Goal: Communication & Community: Participate in discussion

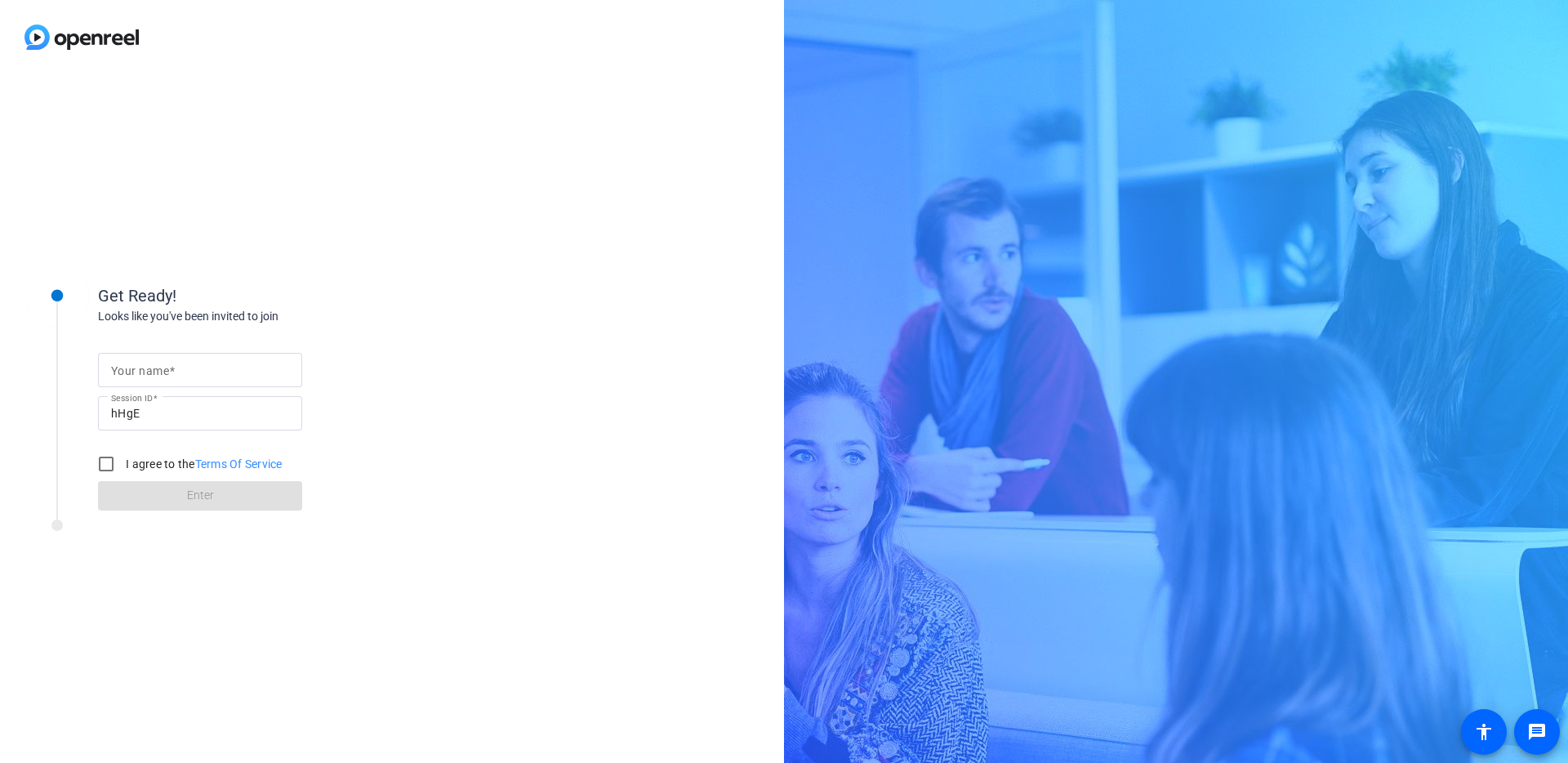
click at [136, 368] on mat-label "Your name" at bounding box center [139, 371] width 58 height 13
click at [136, 368] on input "Your name" at bounding box center [199, 370] width 178 height 19
type input "[PERSON_NAME]"
click at [104, 462] on input "I agree to the Terms Of Service" at bounding box center [106, 464] width 33 height 33
checkbox input "true"
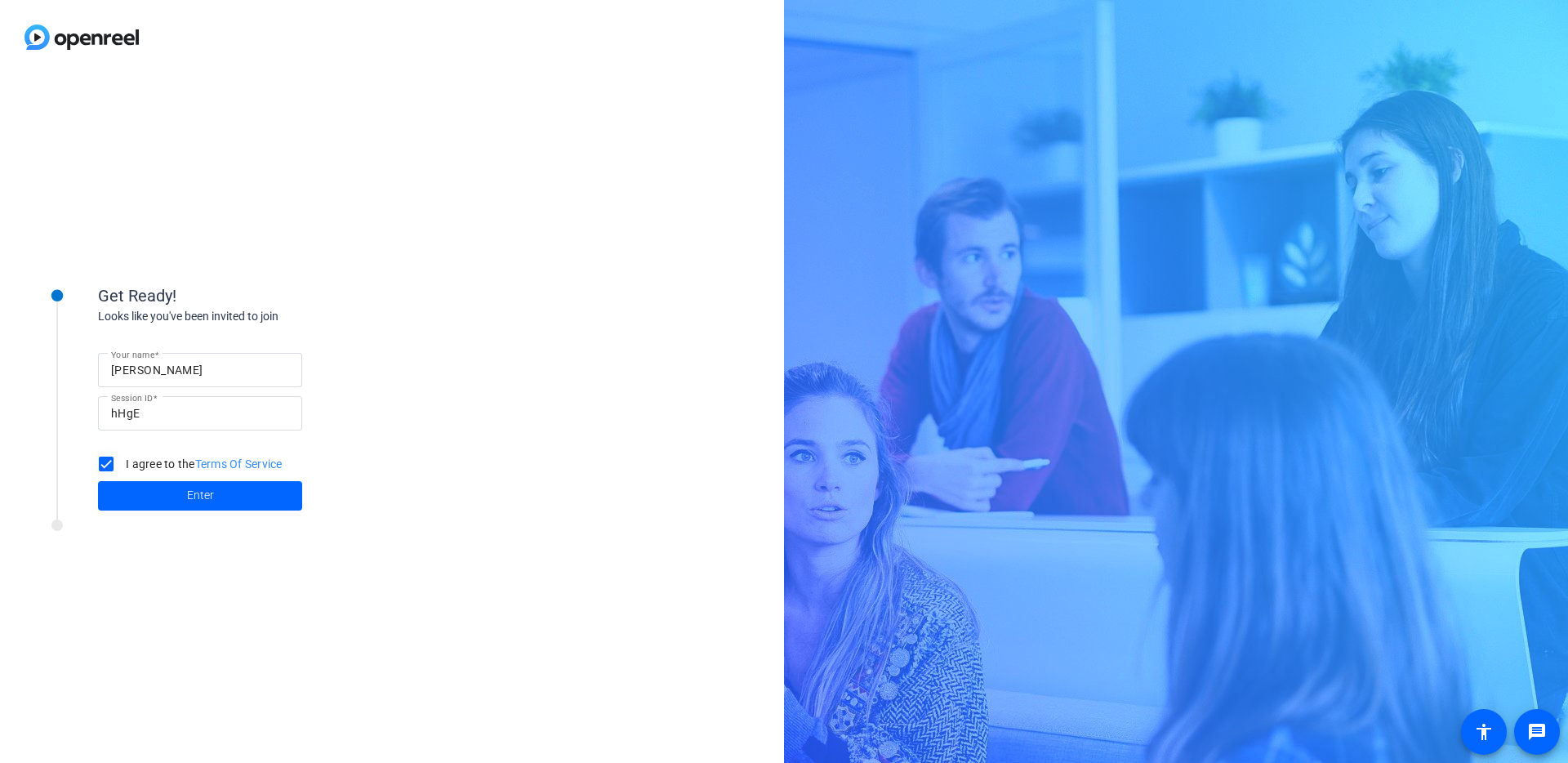
click at [148, 487] on span at bounding box center [199, 495] width 204 height 39
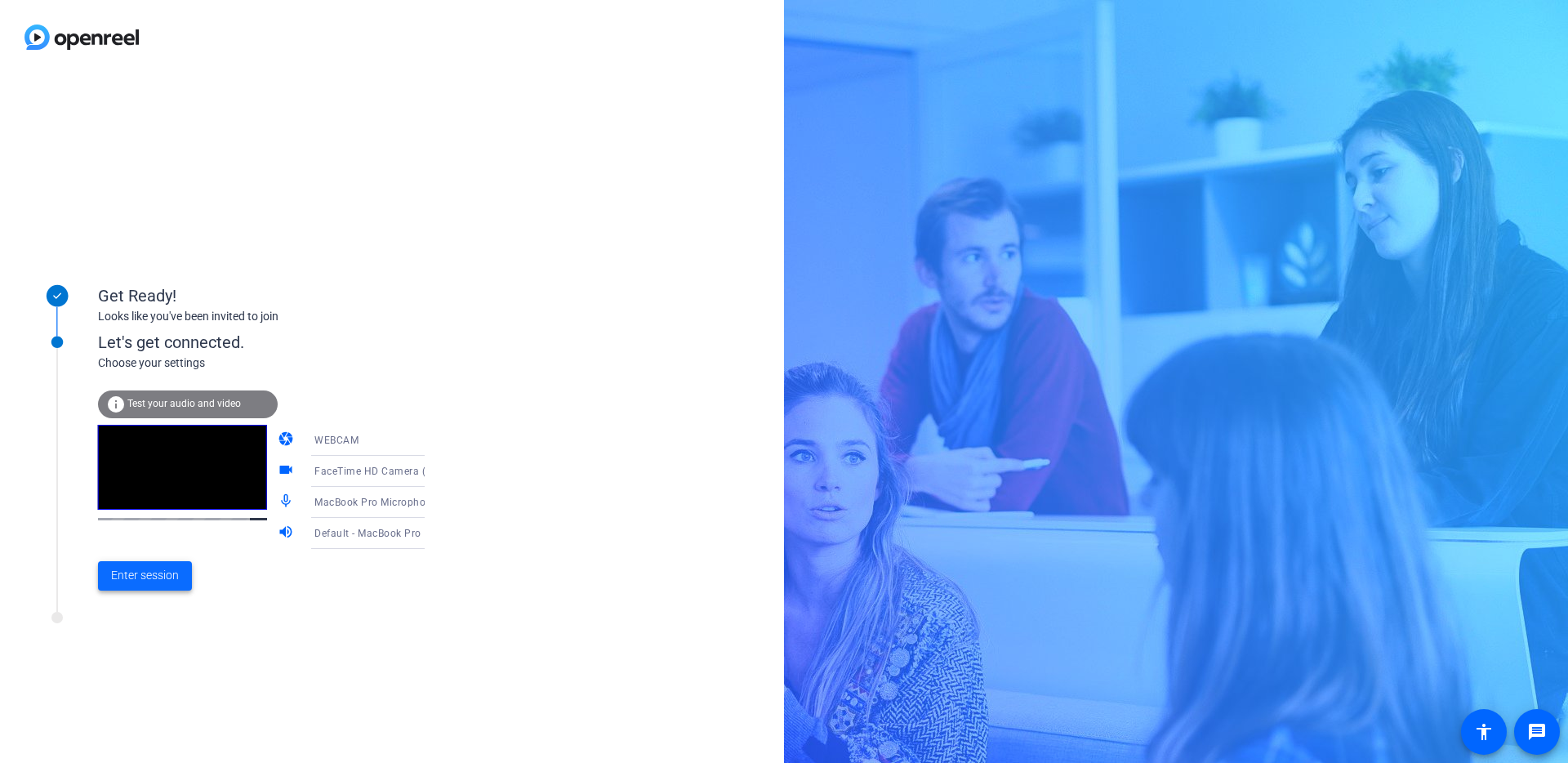
click at [125, 581] on span "Enter session" at bounding box center [145, 575] width 68 height 17
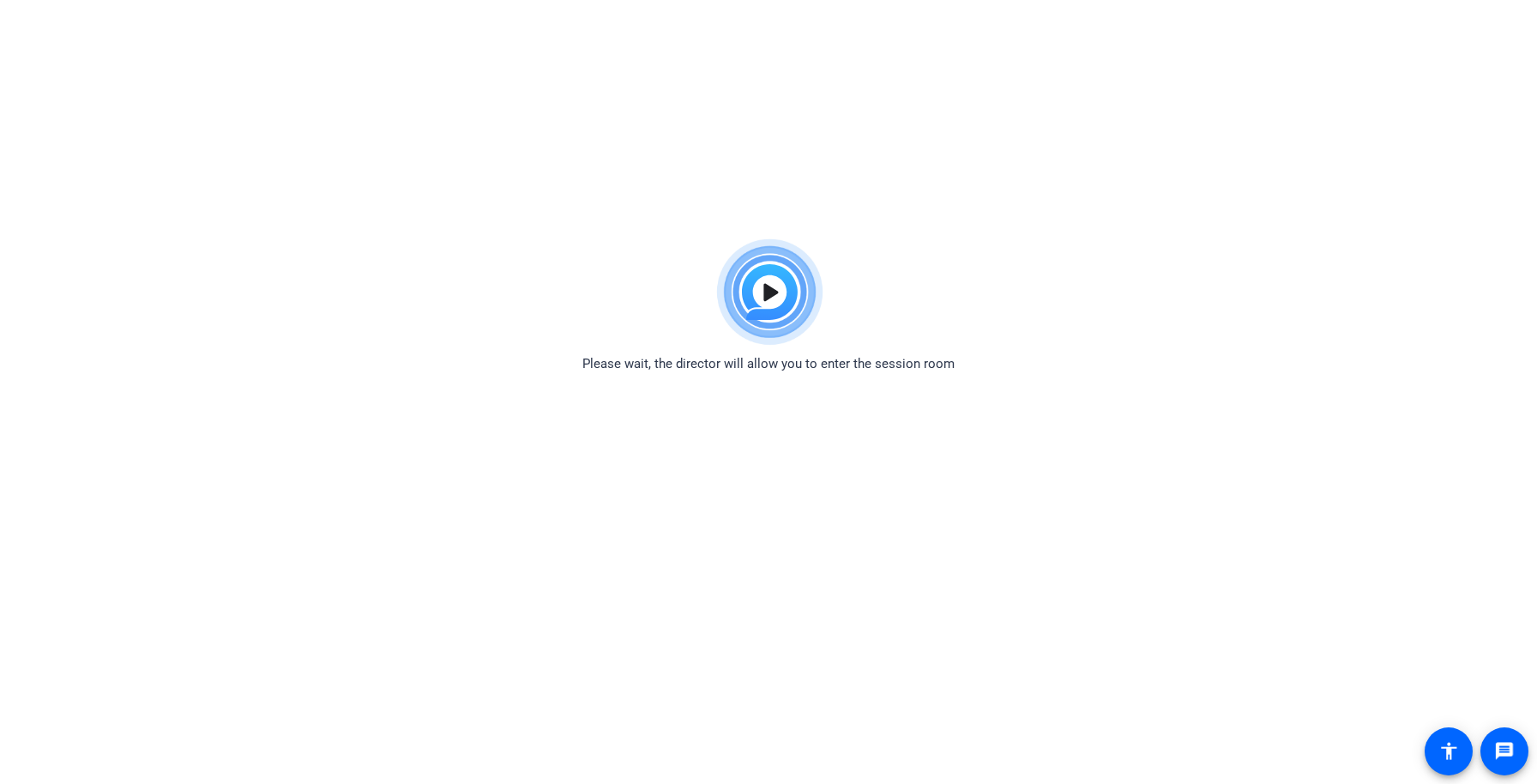
click at [328, 137] on html "Accessibility Screen-Reader Guide, Feedback, and Issue Reporting | New window P…" at bounding box center [768, 392] width 1537 height 784
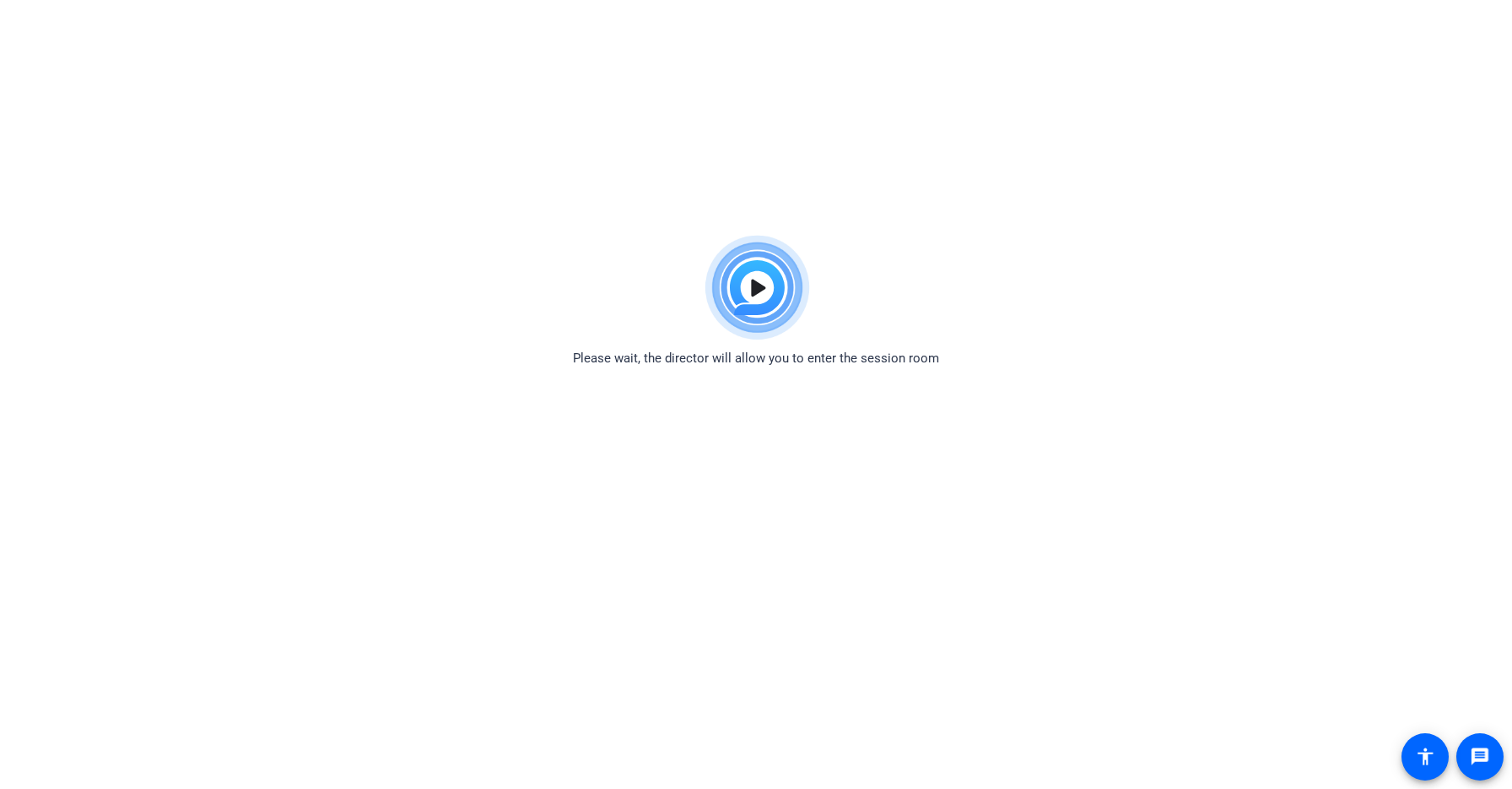
click at [750, 285] on img at bounding box center [756, 288] width 124 height 122
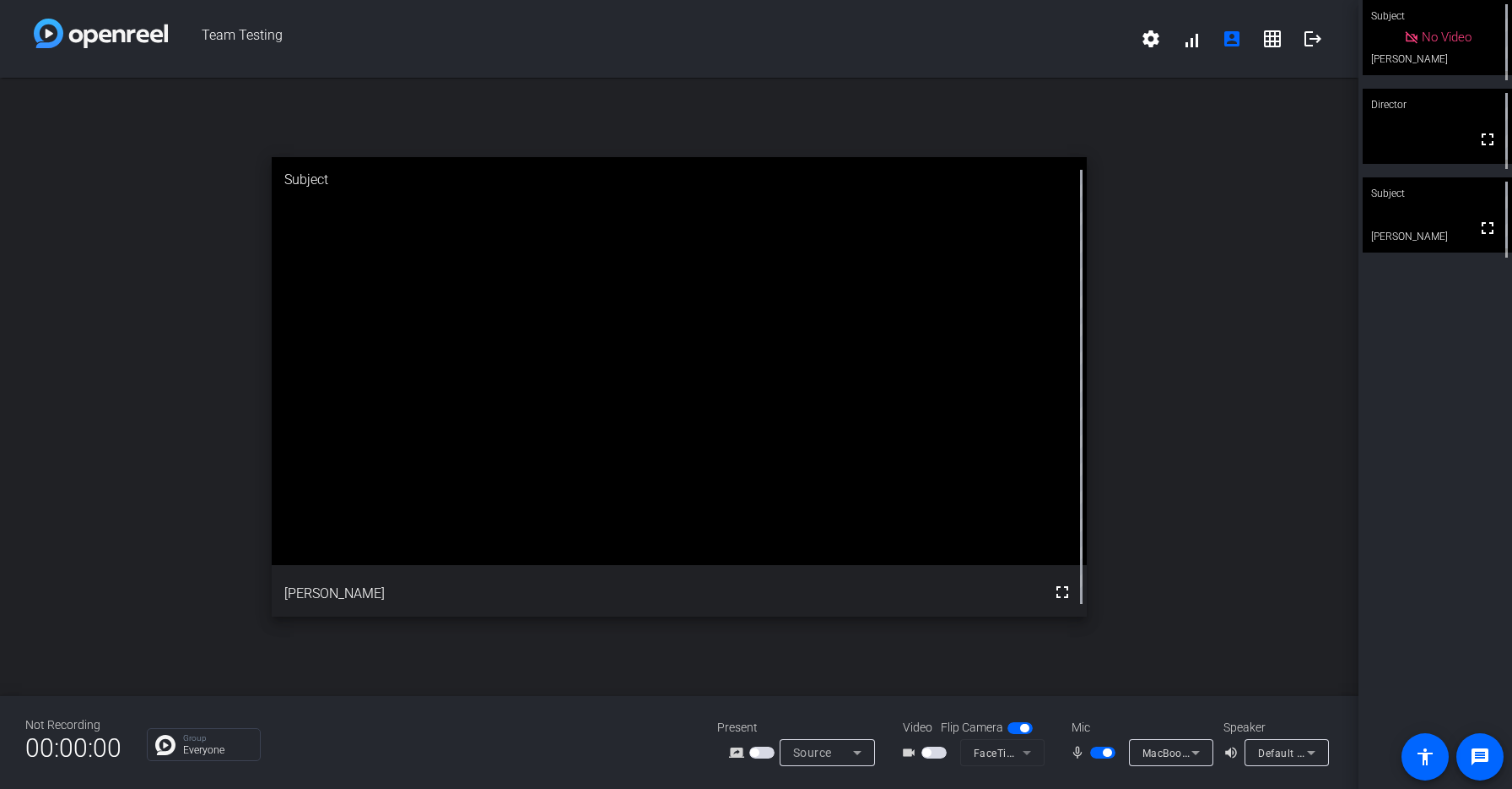
click at [534, 712] on div "Not Recording 00:00:00 Group Everyone Present screen_share_outline Source Video…" at bounding box center [679, 742] width 1359 height 93
click at [923, 750] on span "button" at bounding box center [927, 752] width 9 height 9
click at [1299, 286] on div "open_in_new Director fullscreen" at bounding box center [679, 386] width 1359 height 618
click at [488, 756] on div "Group Everyone" at bounding box center [419, 744] width 546 height 33
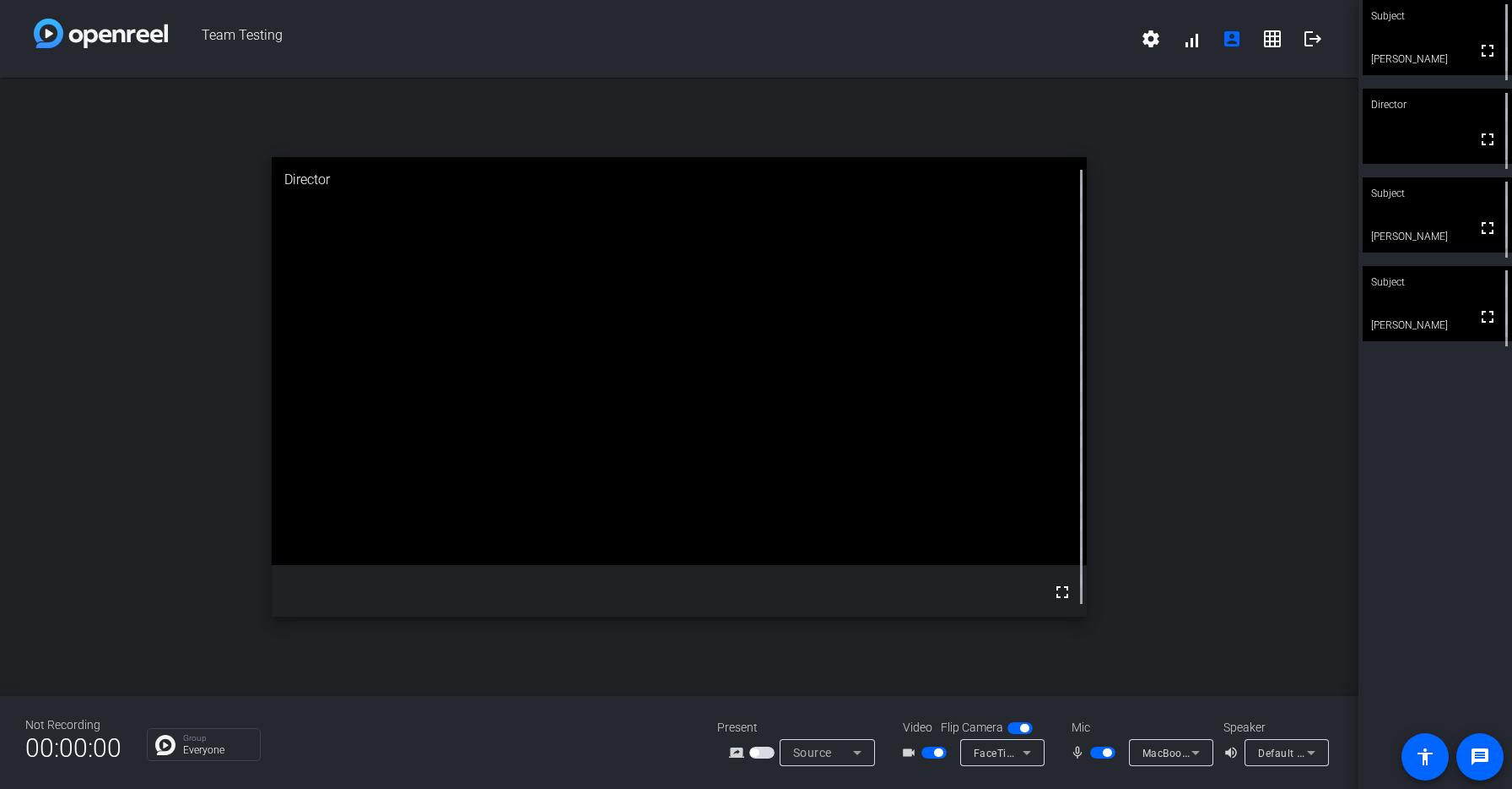
click at [1286, 556] on div "open_in_new Director fullscreen" at bounding box center [679, 386] width 1359 height 618
click at [1469, 506] on div "Subject fullscreen [PERSON_NAME] Director fullscreen Subject fullscreen Jen Sub…" at bounding box center [1435, 394] width 153 height 789
click at [1191, 204] on div "open_in_new Director fullscreen" at bounding box center [679, 386] width 1359 height 618
click at [1221, 208] on div "open_in_new Subject fullscreen [PERSON_NAME]" at bounding box center [679, 386] width 1359 height 618
click at [1275, 38] on mat-icon "grid_on" at bounding box center [1272, 38] width 20 height 20
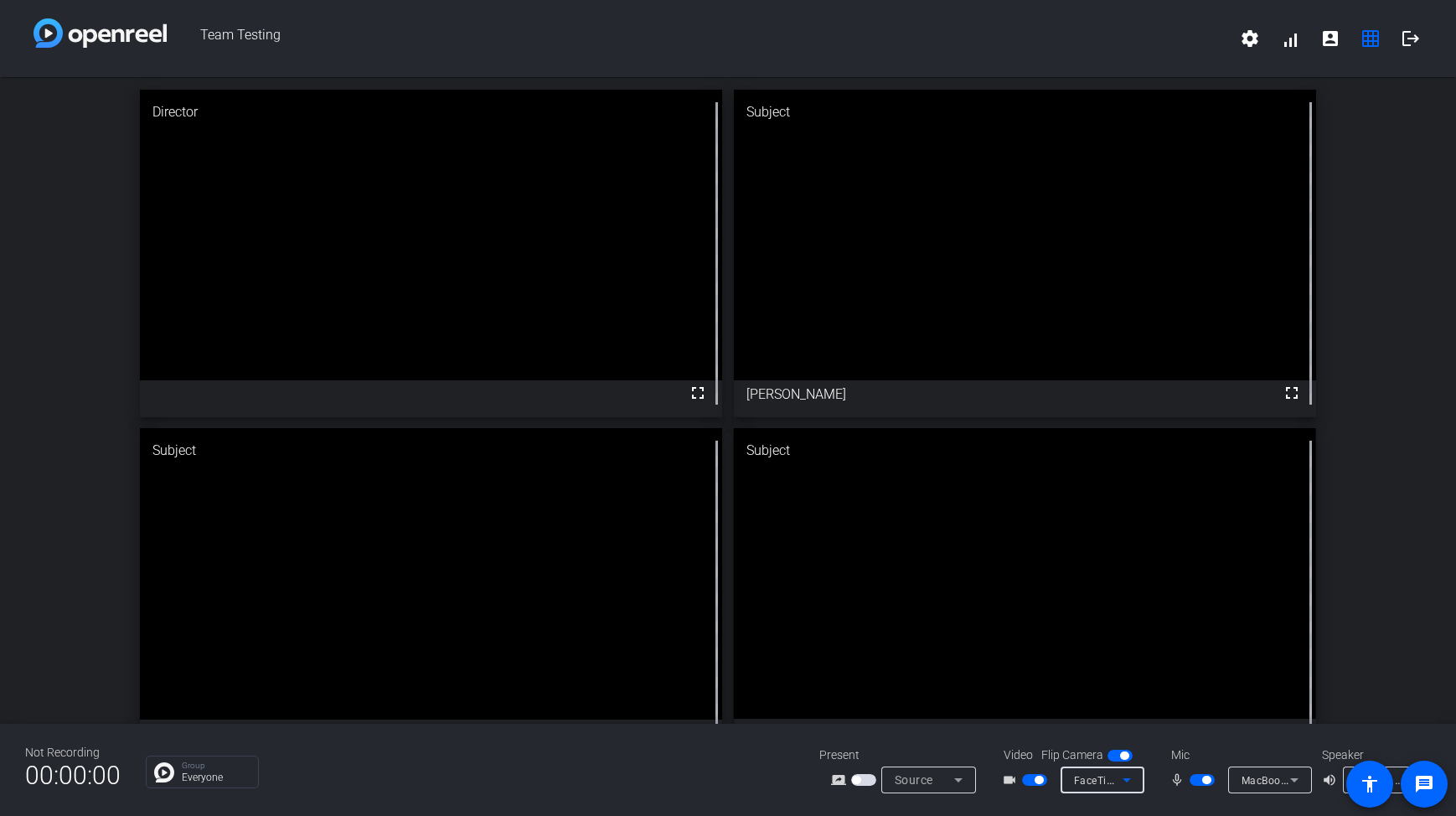
click at [1128, 775] on icon at bounding box center [1126, 779] width 20 height 20
click at [1241, 44] on div at bounding box center [728, 408] width 1456 height 816
click at [1246, 41] on mat-icon "settings" at bounding box center [1249, 38] width 20 height 20
click at [1400, 118] on div at bounding box center [728, 408] width 1456 height 816
click at [1326, 37] on mat-icon "account_box" at bounding box center [1330, 38] width 20 height 20
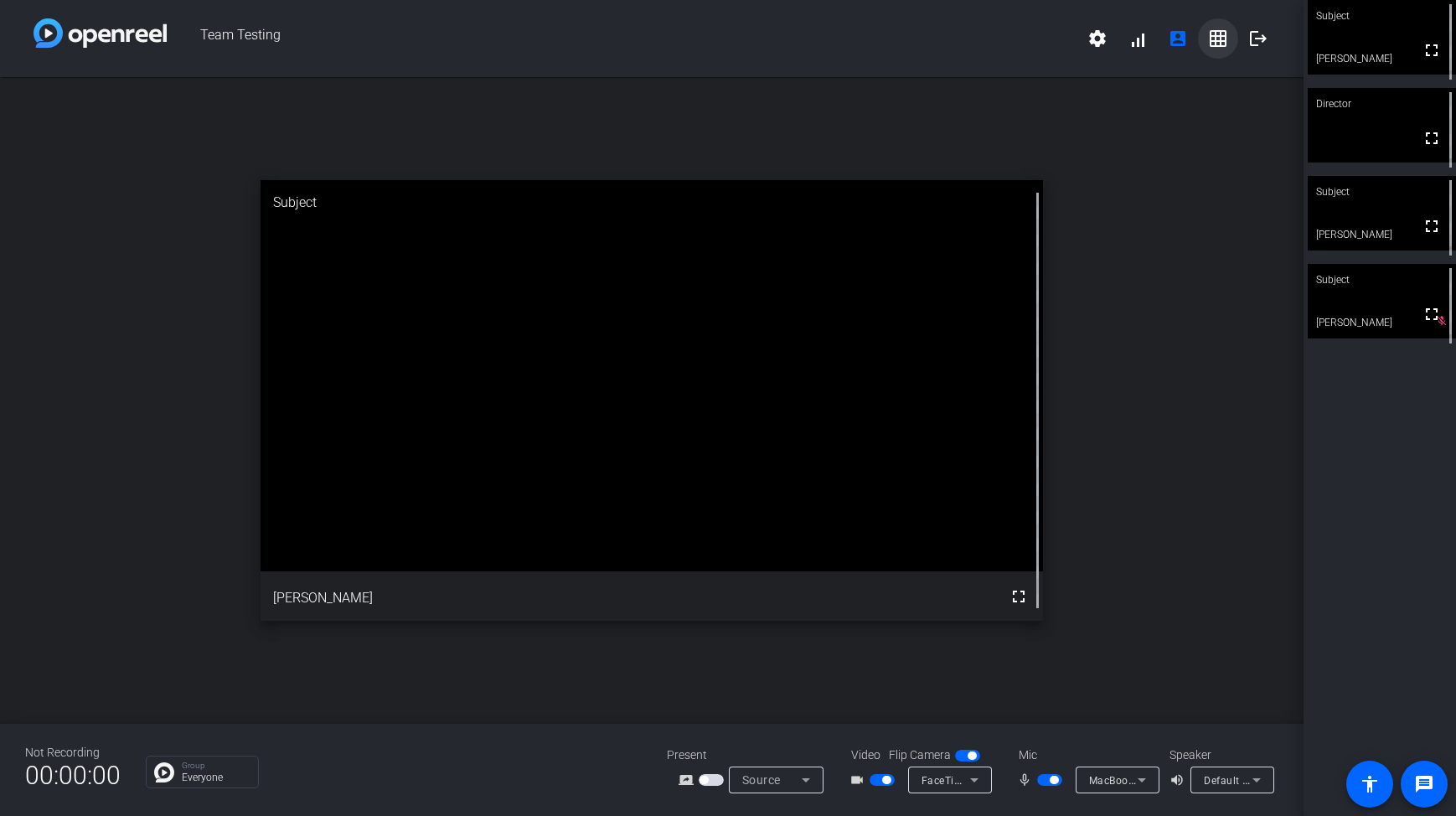
click at [1217, 34] on mat-icon "grid_on" at bounding box center [1218, 38] width 20 height 20
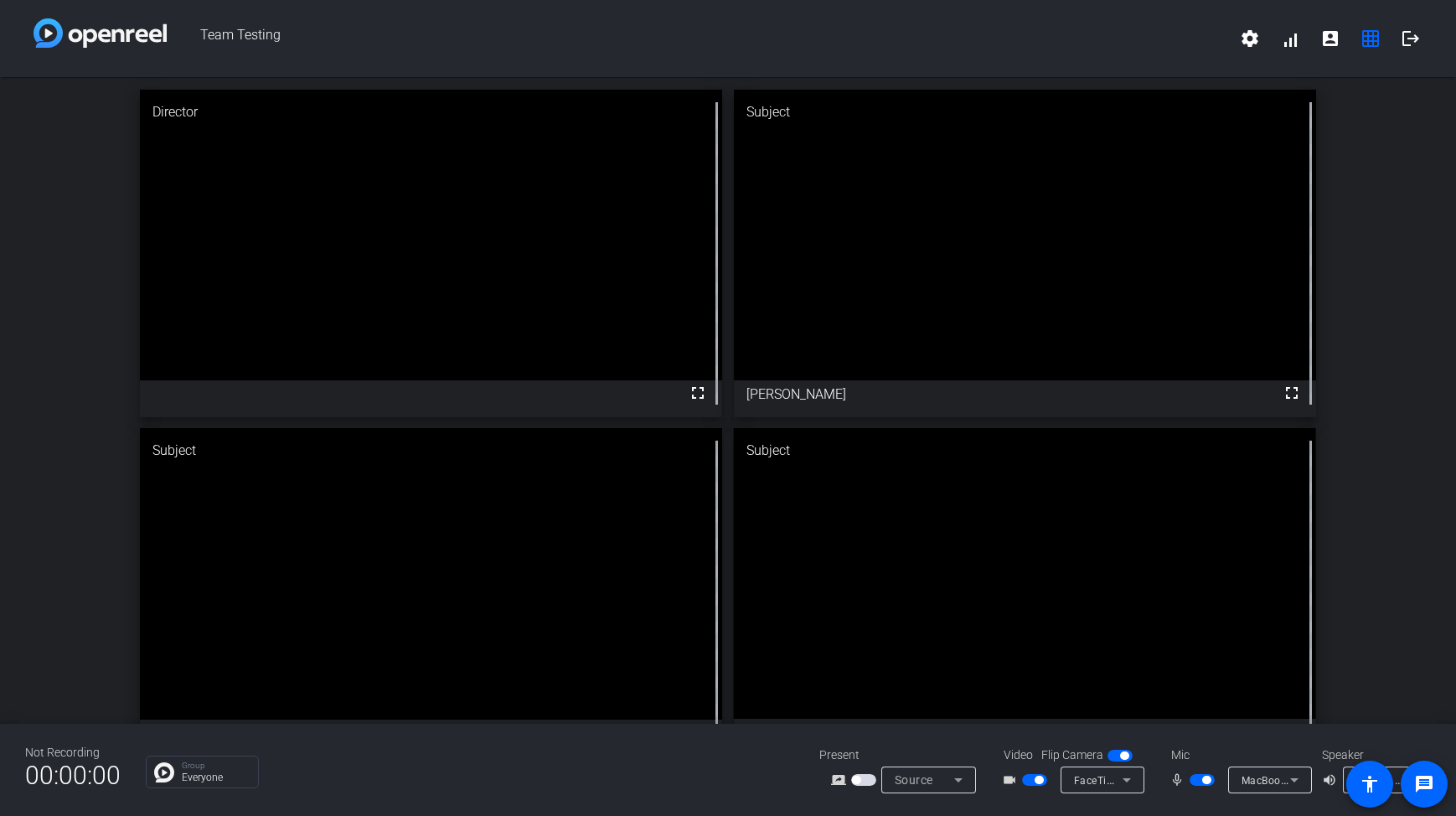
click at [1138, 778] on div "FaceTime HD Camera (Built-in) (05ac:8514)" at bounding box center [1102, 780] width 84 height 27
click at [737, 769] on div at bounding box center [728, 408] width 1456 height 816
click at [918, 776] on span "Source" at bounding box center [913, 780] width 38 height 13
click at [654, 758] on div at bounding box center [728, 408] width 1456 height 816
click at [1237, 47] on span at bounding box center [1249, 38] width 40 height 40
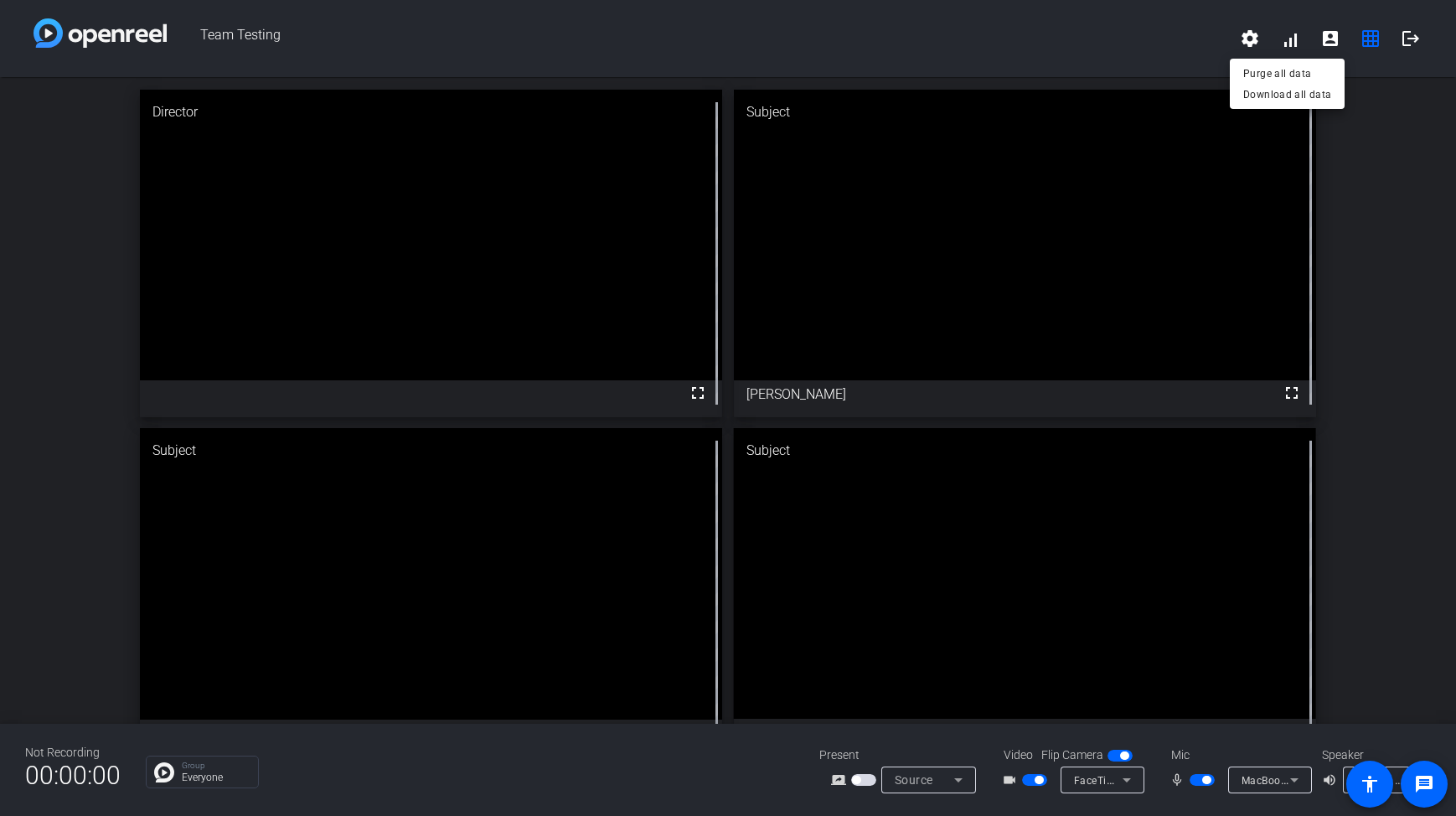
click at [1386, 159] on div at bounding box center [728, 408] width 1456 height 816
click at [1297, 35] on span at bounding box center [1290, 38] width 40 height 40
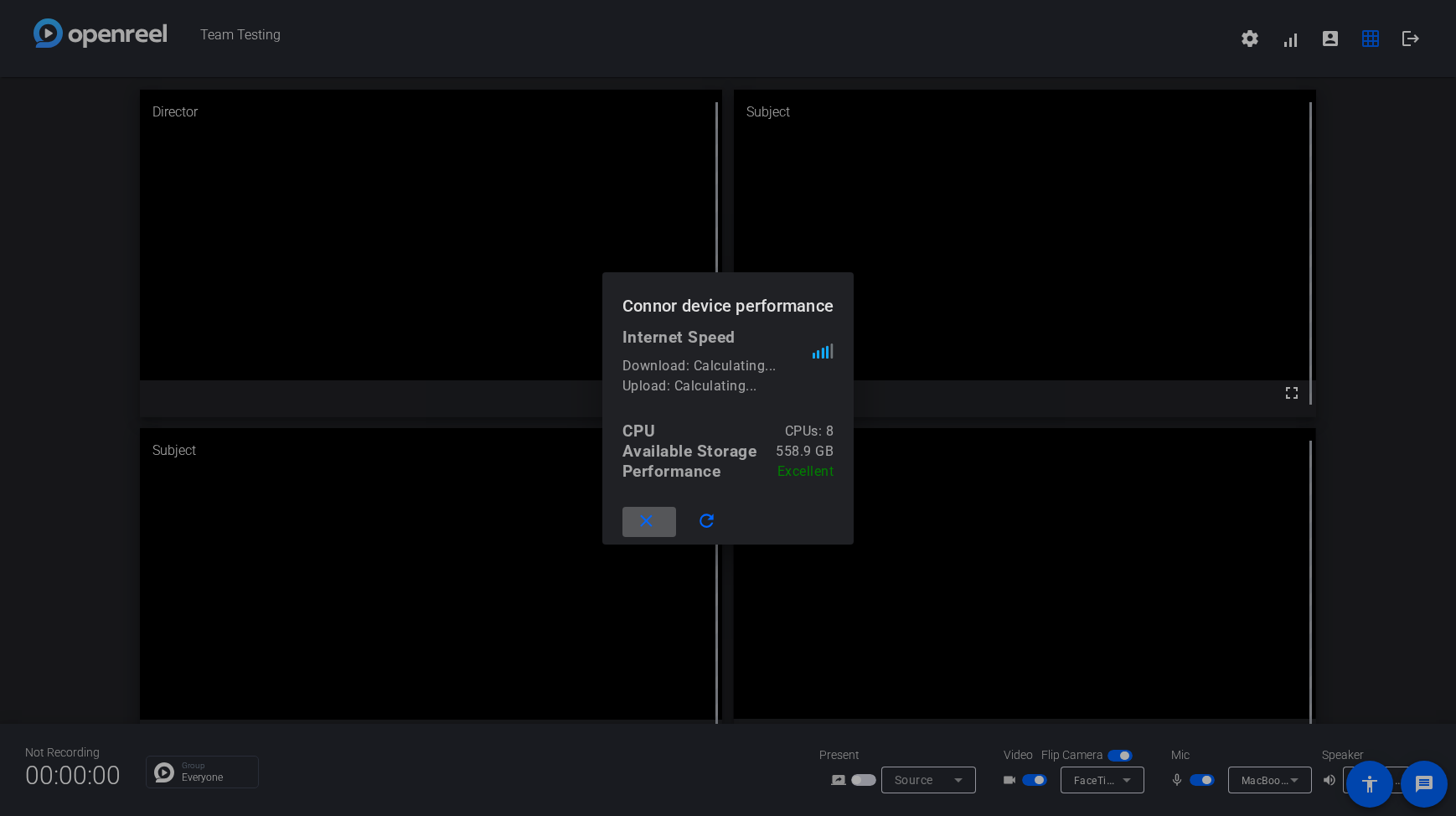
click at [649, 516] on mat-icon "close" at bounding box center [646, 521] width 21 height 21
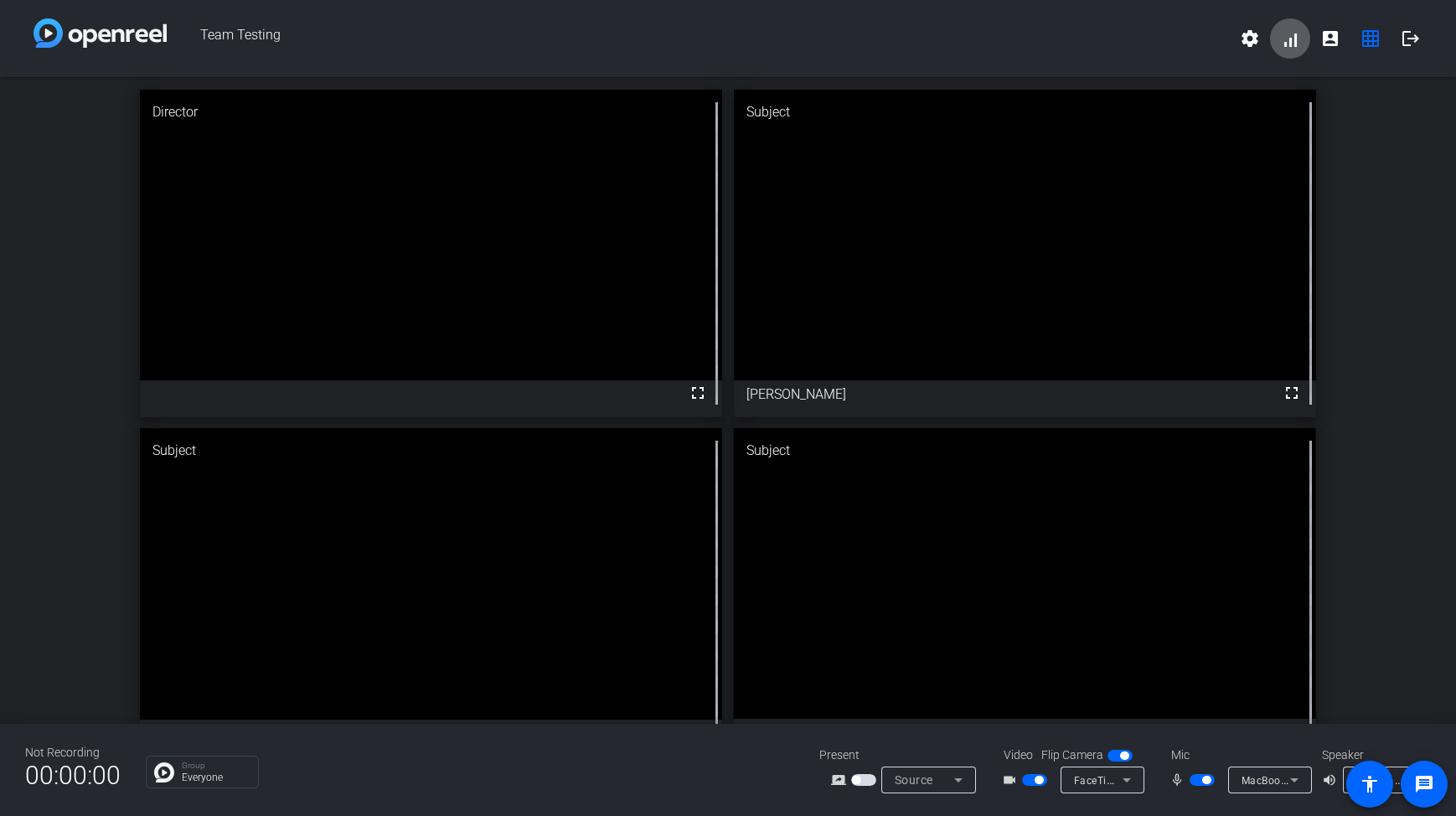
click at [1388, 347] on div "Director fullscreen Subject fullscreen [PERSON_NAME] Subject fullscreen [PERSON…" at bounding box center [728, 423] width 1456 height 691
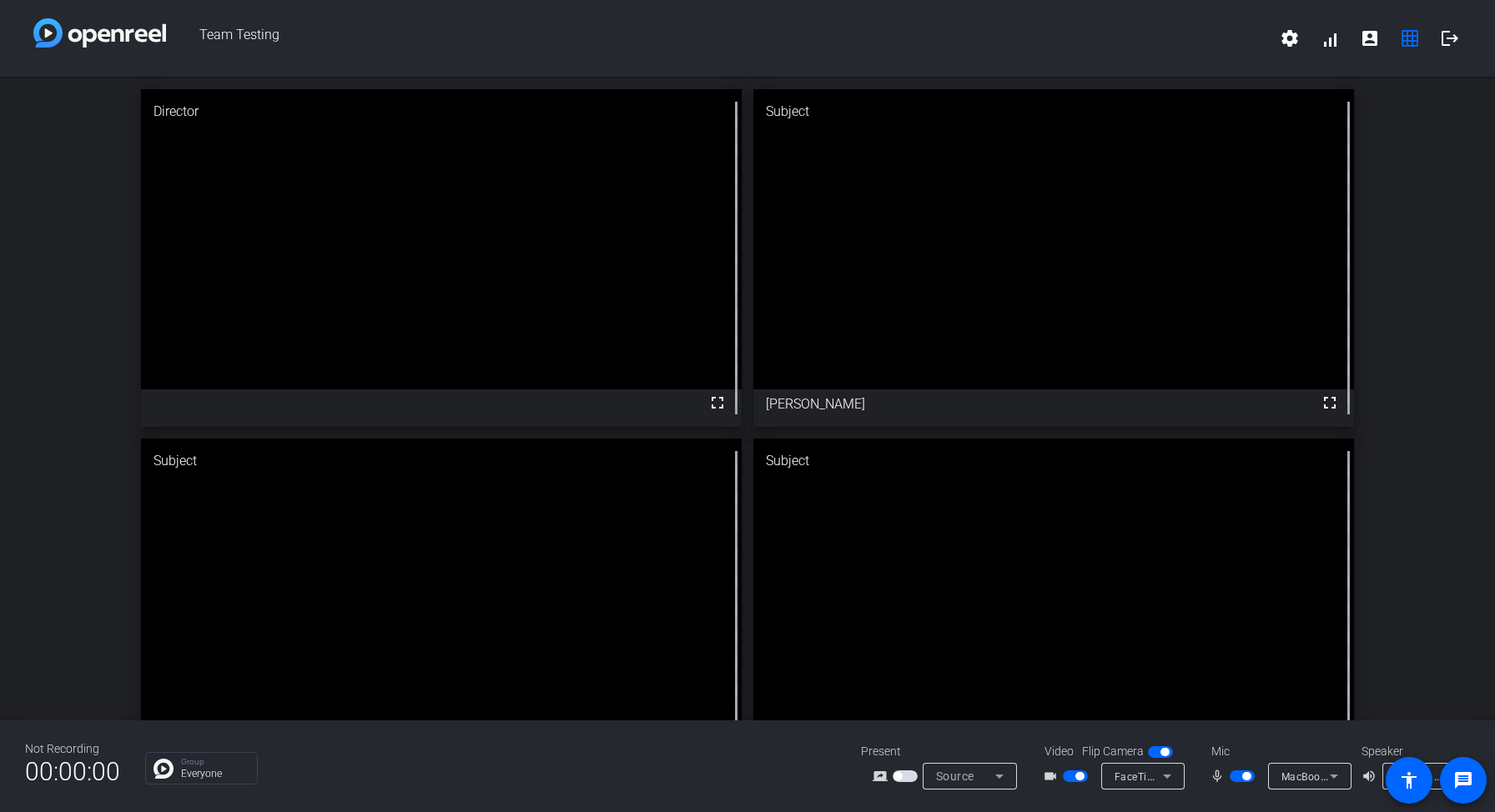
click at [1319, 506] on video at bounding box center [1054, 588] width 601 height 300
click at [1418, 155] on div "Director fullscreen Subject fullscreen [PERSON_NAME] Subject fullscreen [PERSON…" at bounding box center [747, 433] width 1495 height 712
click at [1373, 41] on mat-icon "account_box" at bounding box center [1370, 37] width 20 height 20
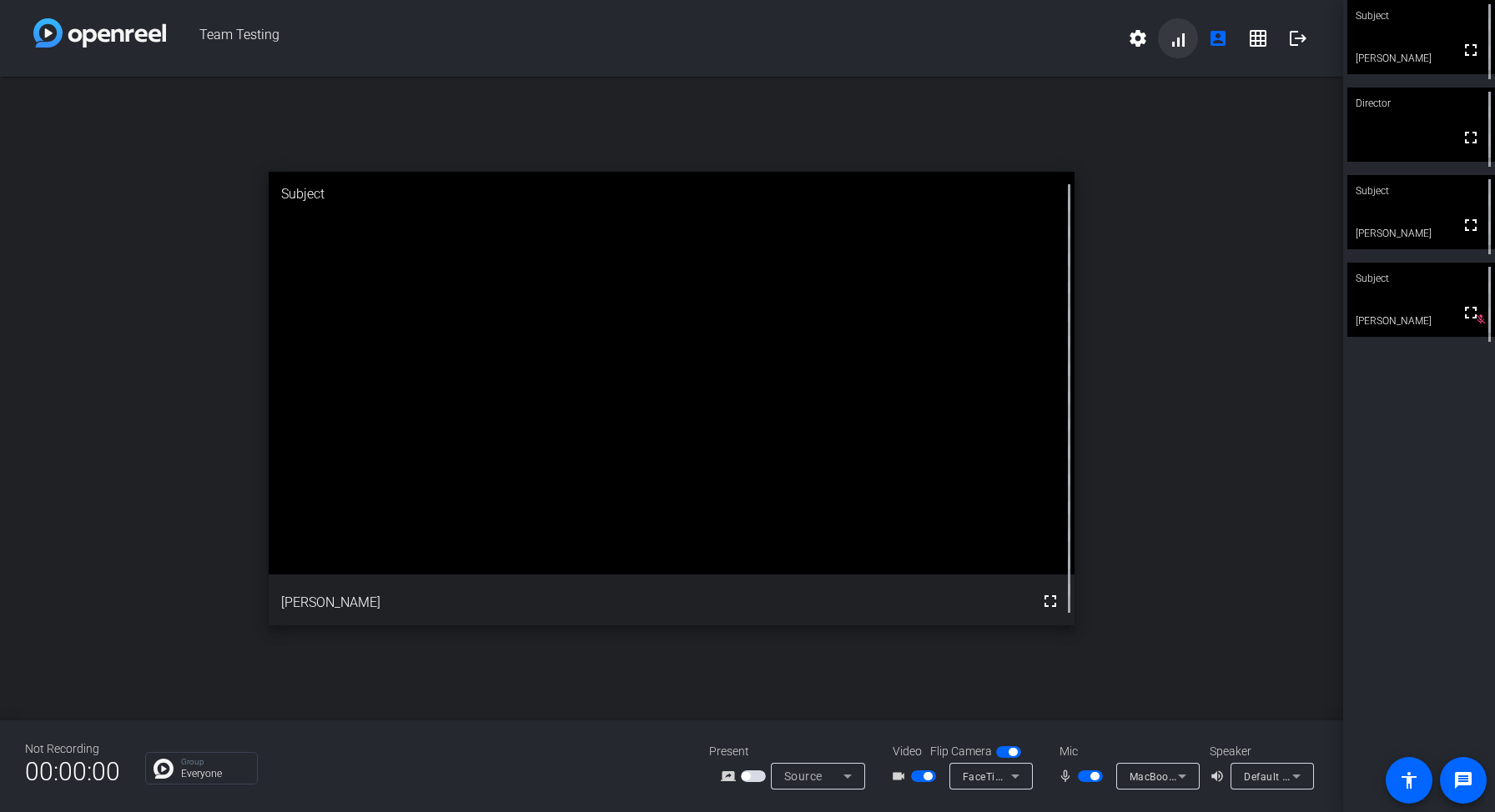
click at [1177, 39] on span at bounding box center [1178, 38] width 40 height 40
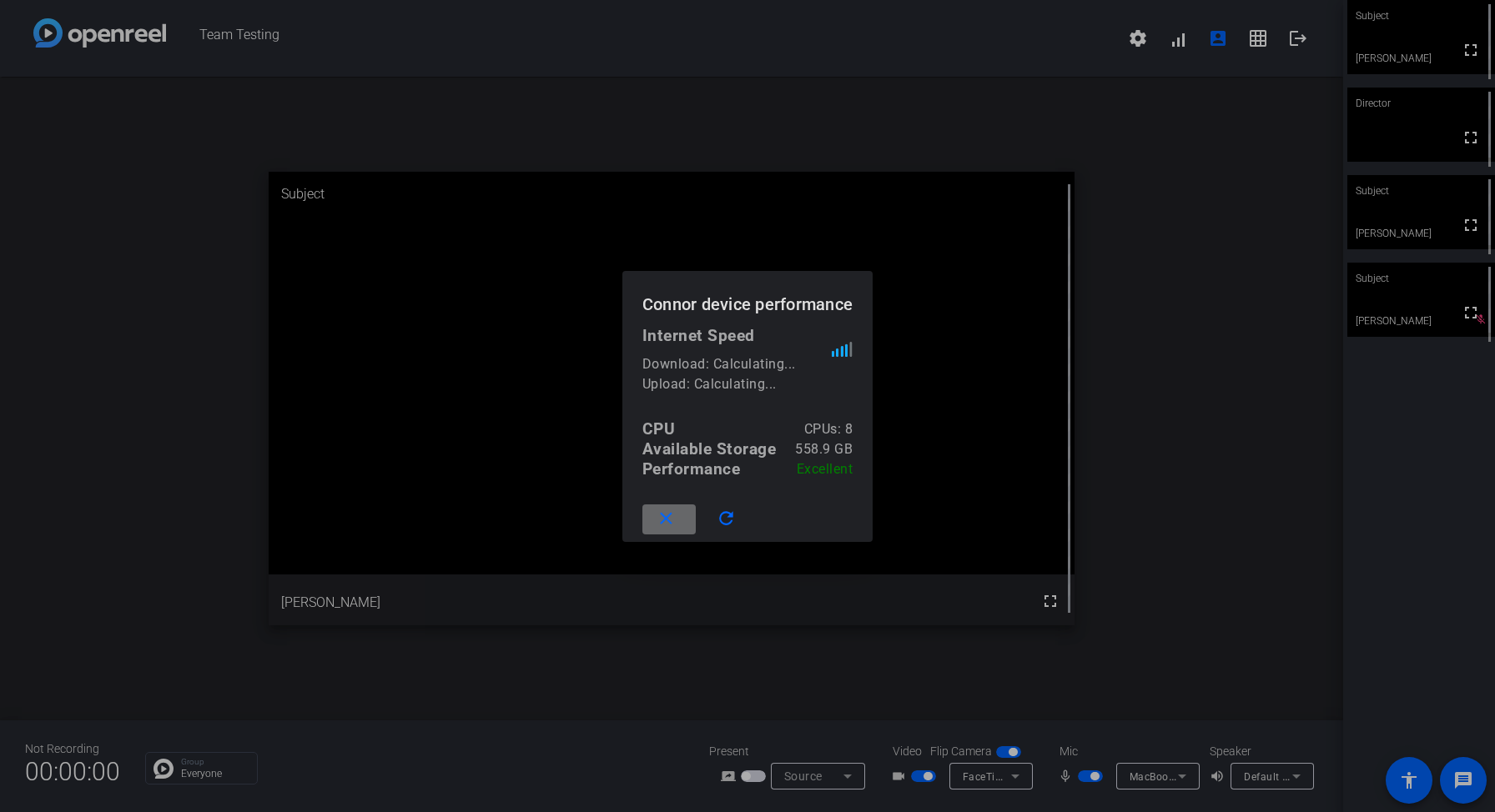
click at [651, 524] on span at bounding box center [668, 520] width 53 height 40
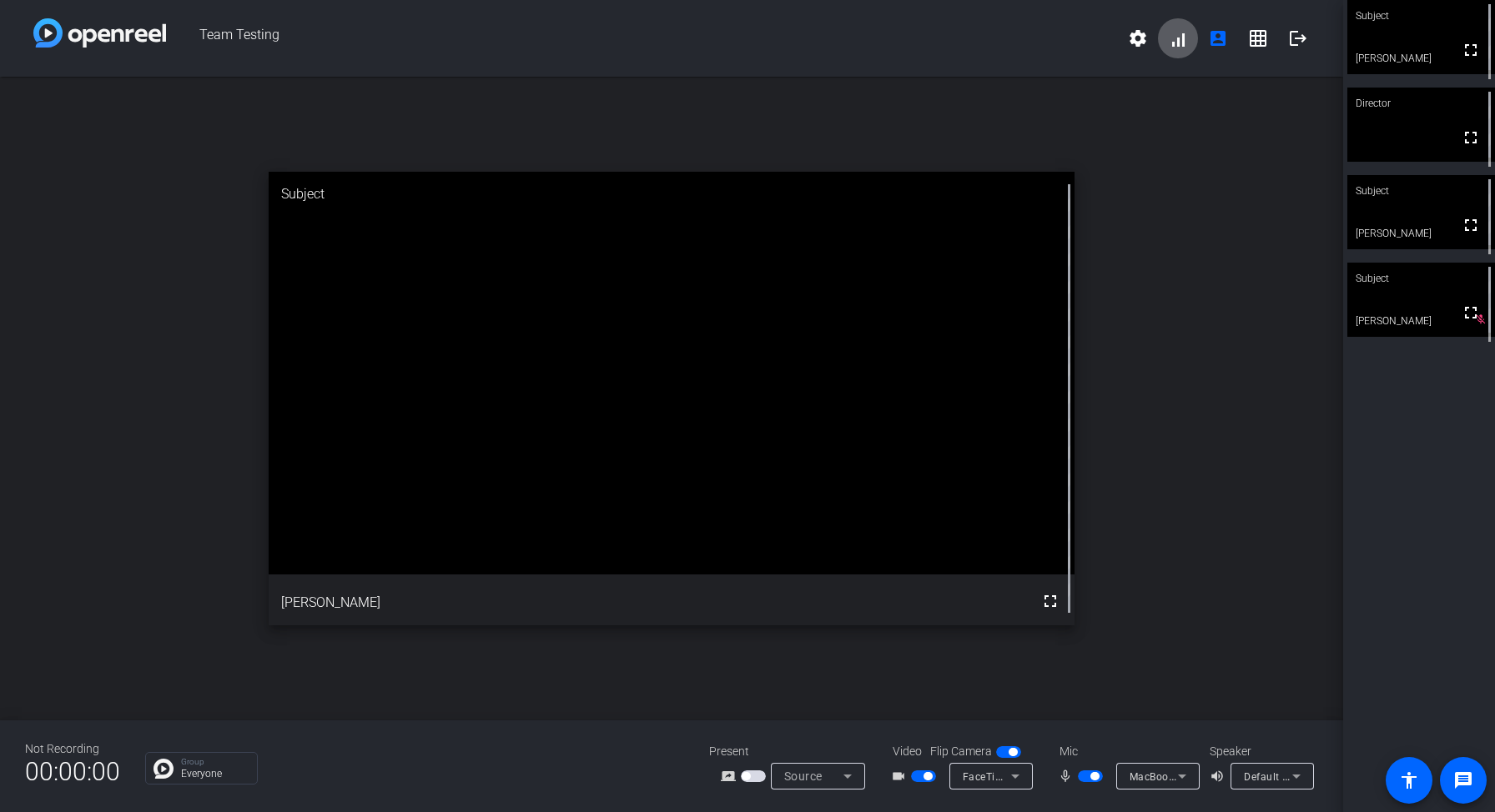
click at [1316, 222] on div "open_in_new Subject fullscreen [PERSON_NAME]" at bounding box center [671, 398] width 1344 height 644
click at [1254, 43] on mat-icon "grid_on" at bounding box center [1258, 37] width 20 height 20
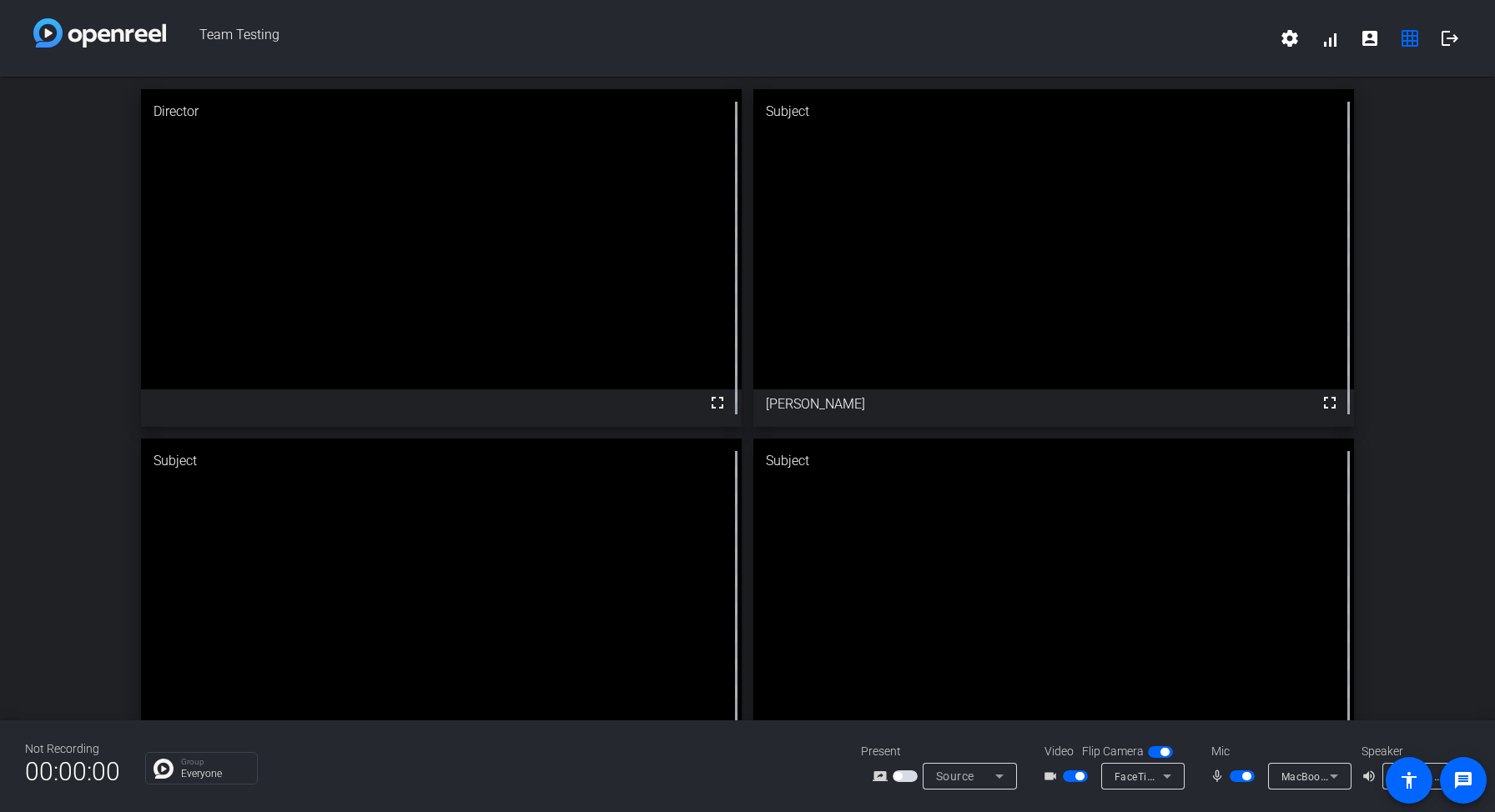
click at [1417, 345] on div "Director fullscreen Subject fullscreen [PERSON_NAME] Subject fullscreen [PERSON…" at bounding box center [747, 433] width 1495 height 712
click at [55, 586] on div "Director fullscreen Subject fullscreen [PERSON_NAME] Subject fullscreen [PERSON…" at bounding box center [747, 433] width 1495 height 712
click at [60, 266] on div "Director fullscreen Subject fullscreen [PERSON_NAME] Subject fullscreen [PERSON…" at bounding box center [747, 433] width 1495 height 712
click at [1418, 363] on div "Director fullscreen Subject fullscreen [PERSON_NAME] Subject fullscreen [PERSON…" at bounding box center [747, 433] width 1495 height 712
click at [1450, 337] on div "Director fullscreen Subject fullscreen [PERSON_NAME] Subject fullscreen [PERSON…" at bounding box center [747, 433] width 1495 height 712
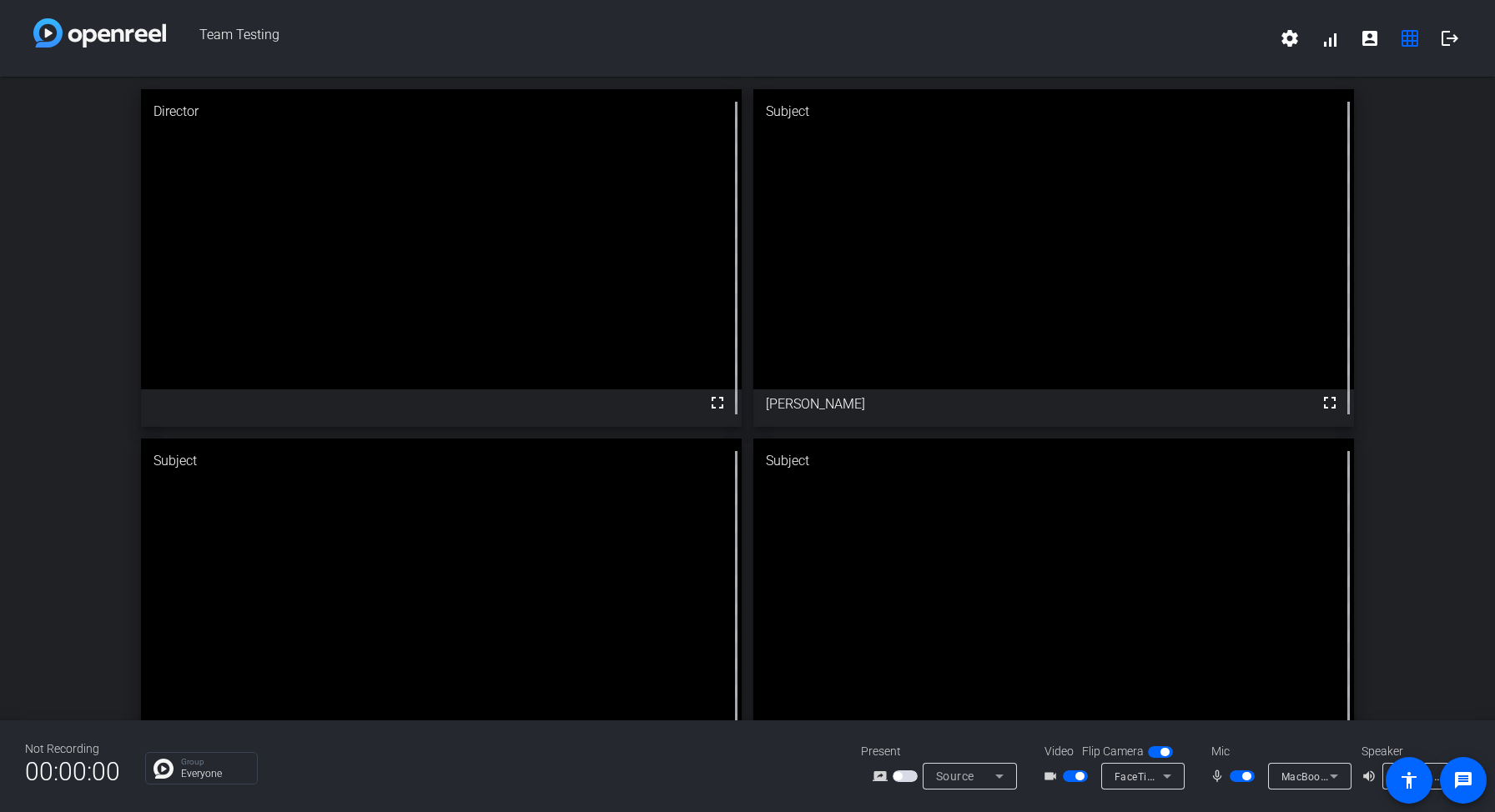
click at [1158, 778] on icon at bounding box center [1167, 776] width 20 height 20
click at [1447, 519] on div at bounding box center [747, 406] width 1495 height 812
click at [696, 749] on openreel-chat-list "Group Everyone" at bounding box center [490, 766] width 691 height 36
click at [126, 173] on div "Director fullscreen Subject fullscreen [PERSON_NAME] Subject fullscreen [PERSON…" at bounding box center [747, 433] width 1495 height 712
click at [1460, 198] on div "Director fullscreen Subject fullscreen [PERSON_NAME] Subject fullscreen [PERSON…" at bounding box center [747, 433] width 1495 height 712
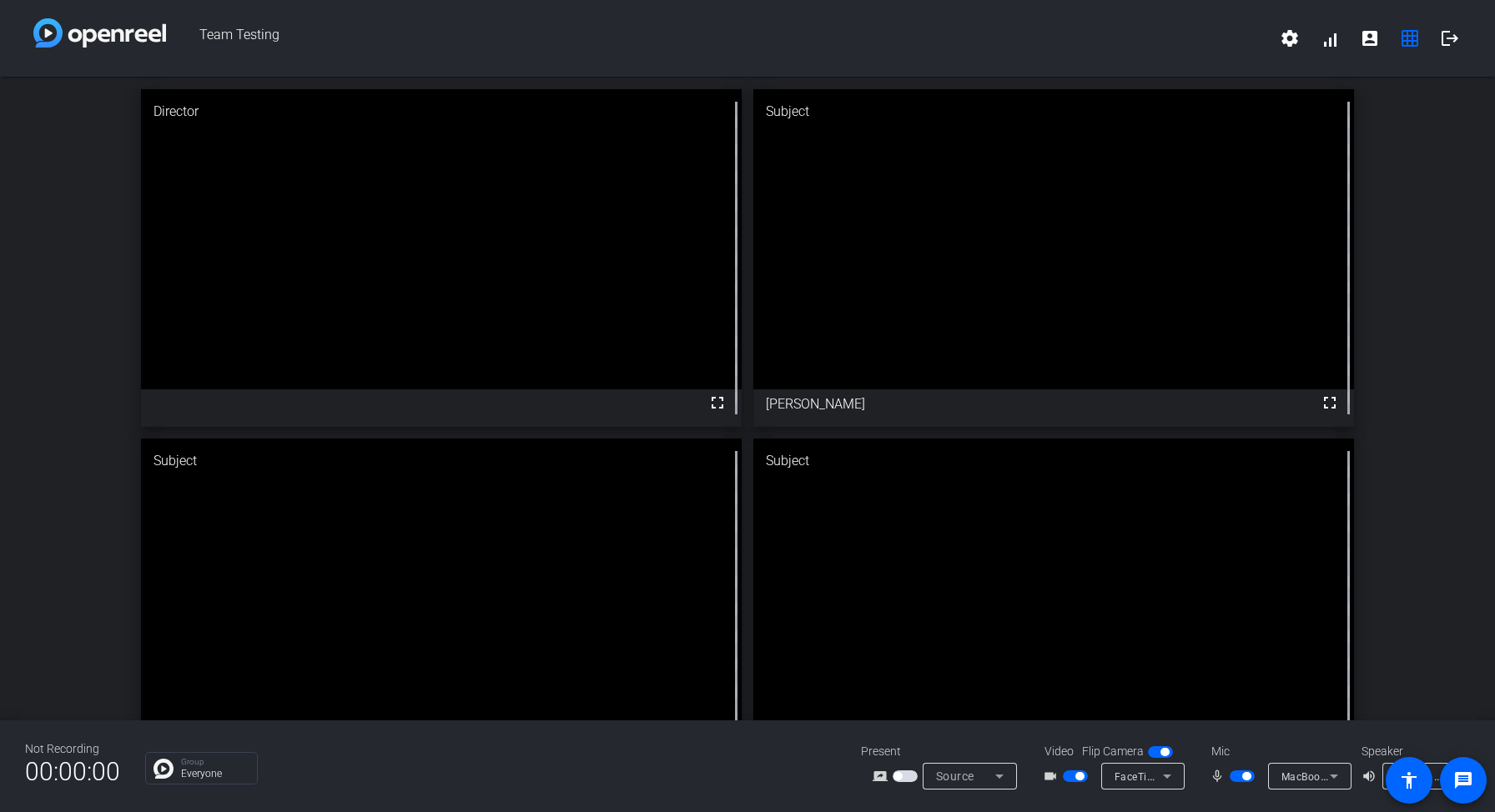
click at [1429, 128] on div "Director fullscreen Subject fullscreen [PERSON_NAME] Subject fullscreen [PERSON…" at bounding box center [747, 433] width 1495 height 712
click at [1395, 279] on div "Director fullscreen Subject fullscreen [PERSON_NAME] Subject fullscreen [PERSON…" at bounding box center [747, 433] width 1495 height 712
click at [1464, 233] on div "Director fullscreen Subject fullscreen [PERSON_NAME] Subject fullscreen [PERSON…" at bounding box center [747, 433] width 1495 height 712
click at [1406, 190] on div "Director fullscreen Subject fullscreen [PERSON_NAME] Subject fullscreen [PERSON…" at bounding box center [747, 433] width 1495 height 712
click at [112, 591] on div "Director fullscreen Subject fullscreen [PERSON_NAME] Subject fullscreen [PERSON…" at bounding box center [747, 433] width 1495 height 712
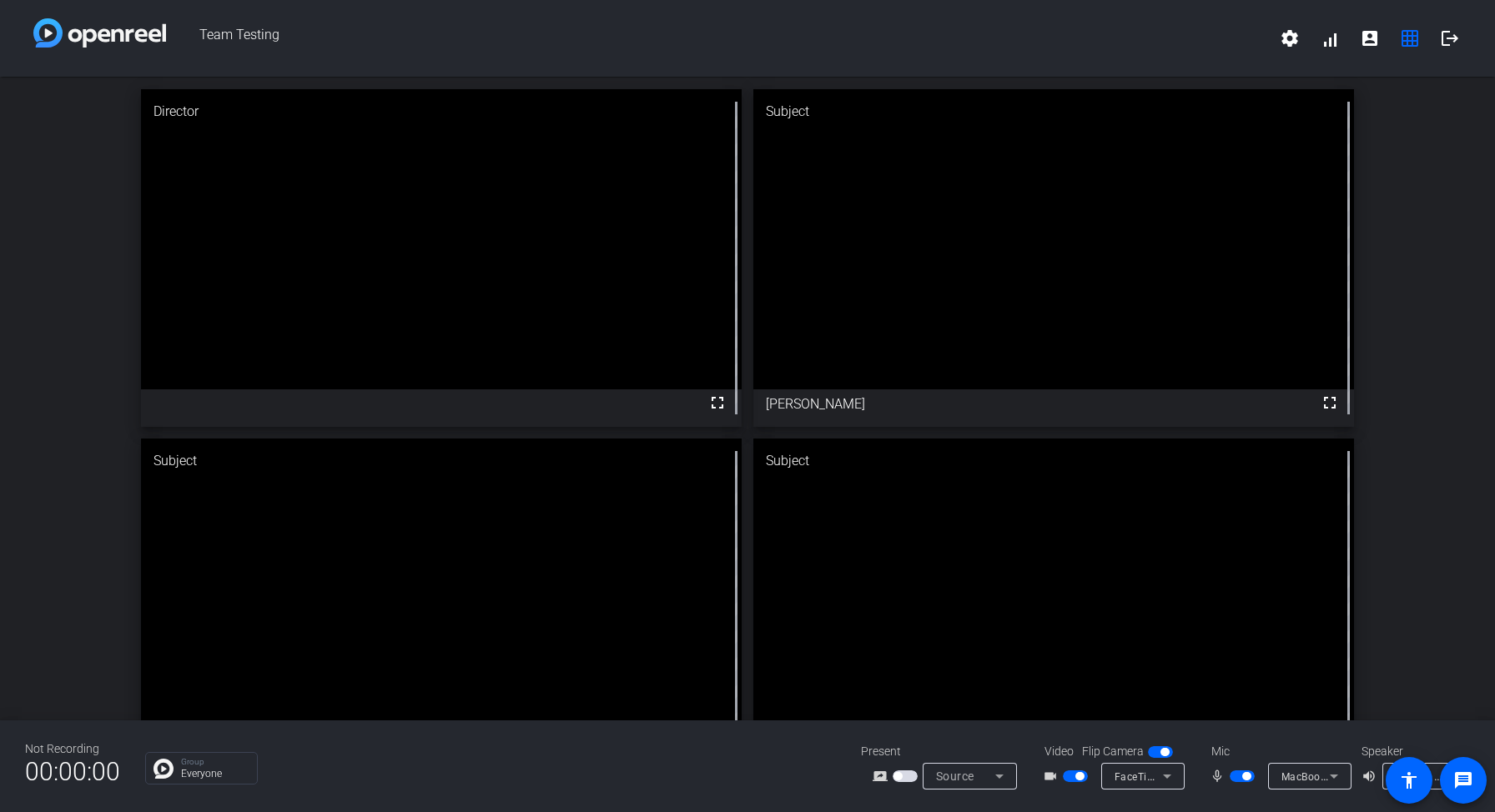
click at [1429, 226] on div "Director fullscreen Subject fullscreen [PERSON_NAME] Subject fullscreen [PERSON…" at bounding box center [747, 433] width 1495 height 712
click at [1393, 427] on div "Director fullscreen Subject fullscreen [PERSON_NAME] Subject fullscreen [PERSON…" at bounding box center [747, 433] width 1495 height 712
click at [1389, 314] on div "Director fullscreen Subject fullscreen [PERSON_NAME] Subject fullscreen [PERSON…" at bounding box center [747, 433] width 1495 height 712
click at [1408, 548] on div "Director fullscreen Subject fullscreen [PERSON_NAME] Subject fullscreen [PERSON…" at bounding box center [747, 433] width 1495 height 712
click at [1445, 534] on div "Director fullscreen Subject fullscreen [PERSON_NAME] Subject fullscreen [PERSON…" at bounding box center [747, 433] width 1495 height 712
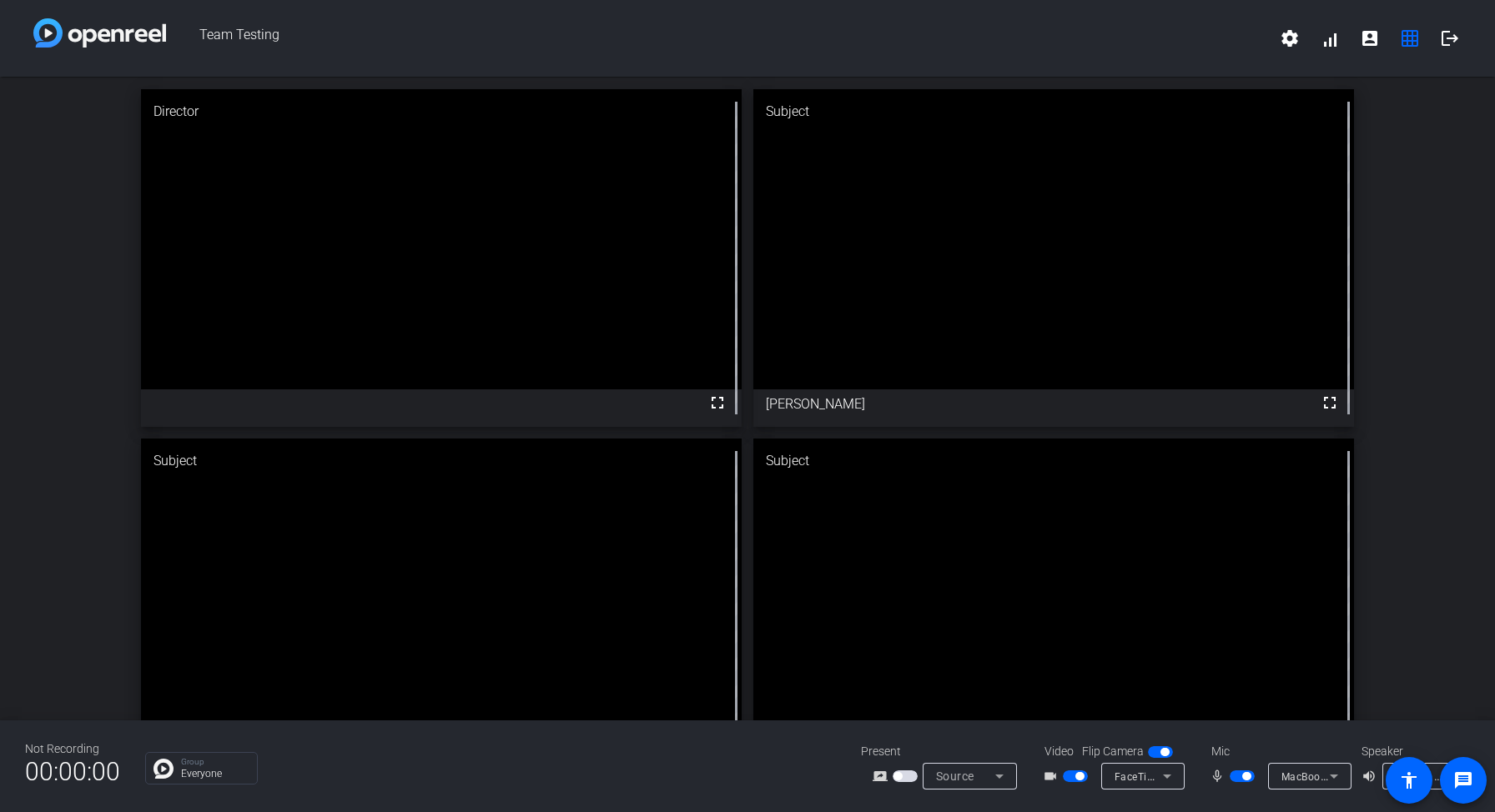
click at [1387, 454] on div "Director fullscreen Subject fullscreen [PERSON_NAME] Subject fullscreen [PERSON…" at bounding box center [747, 433] width 1495 height 712
click at [1402, 299] on div "Director fullscreen Subject fullscreen [PERSON_NAME] Subject fullscreen [PERSON…" at bounding box center [747, 433] width 1495 height 712
click at [1395, 193] on div "Director fullscreen Subject fullscreen [PERSON_NAME] Subject fullscreen [PERSON…" at bounding box center [747, 433] width 1495 height 712
click at [1448, 289] on div "Director fullscreen Subject fullscreen [PERSON_NAME] Subject fullscreen [PERSON…" at bounding box center [747, 433] width 1495 height 712
click at [1410, 190] on div "Director fullscreen Subject fullscreen [PERSON_NAME] Subject fullscreen [PERSON…" at bounding box center [747, 433] width 1495 height 712
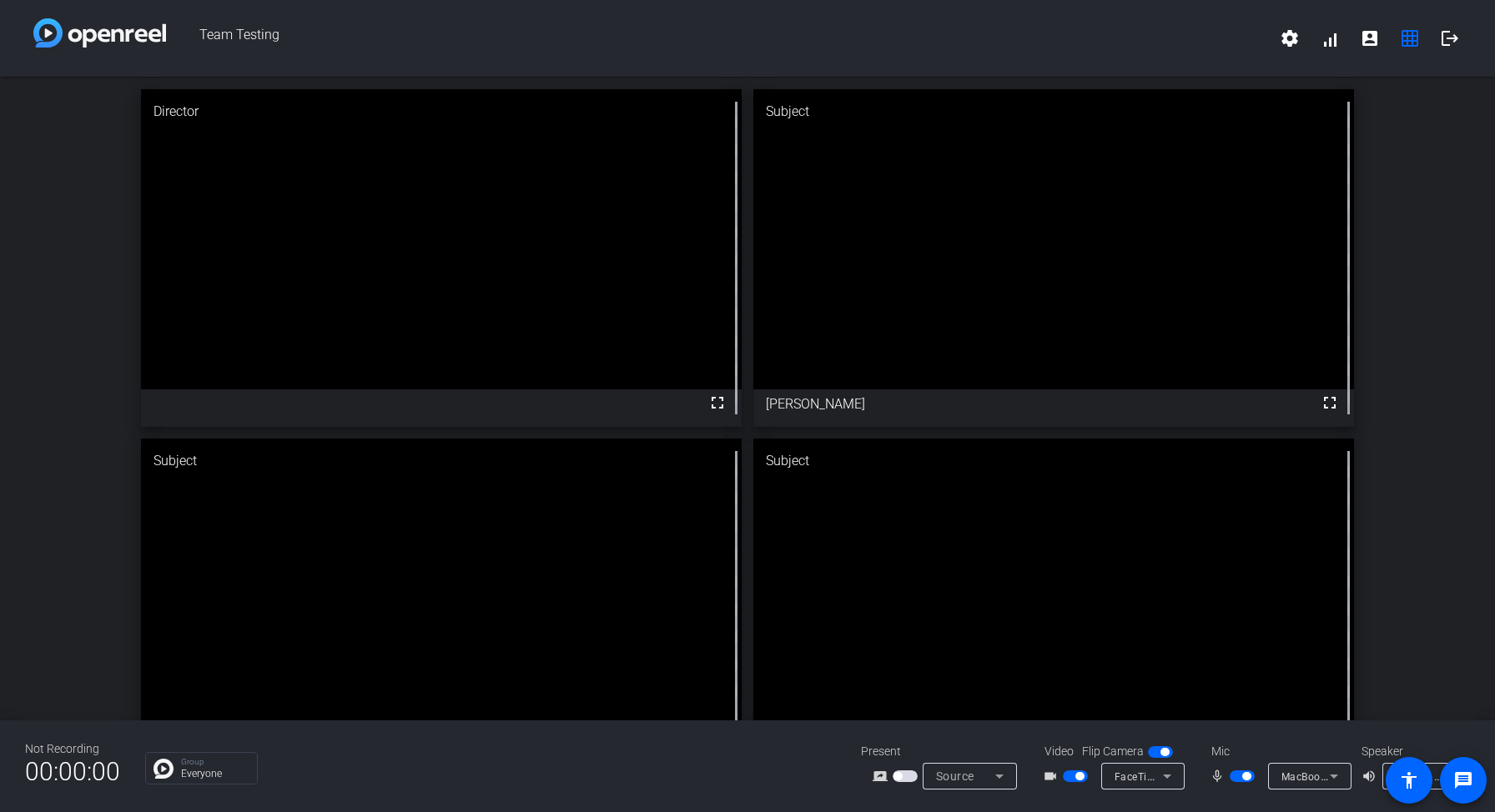
click at [1144, 37] on span "Team Testing" at bounding box center [718, 38] width 1104 height 40
click at [1400, 450] on div "Director fullscreen Subject fullscreen [PERSON_NAME] Subject fullscreen [PERSON…" at bounding box center [747, 433] width 1495 height 712
click at [1423, 332] on div "Director fullscreen Subject fullscreen [PERSON_NAME] Subject fullscreen [PERSON…" at bounding box center [747, 433] width 1495 height 712
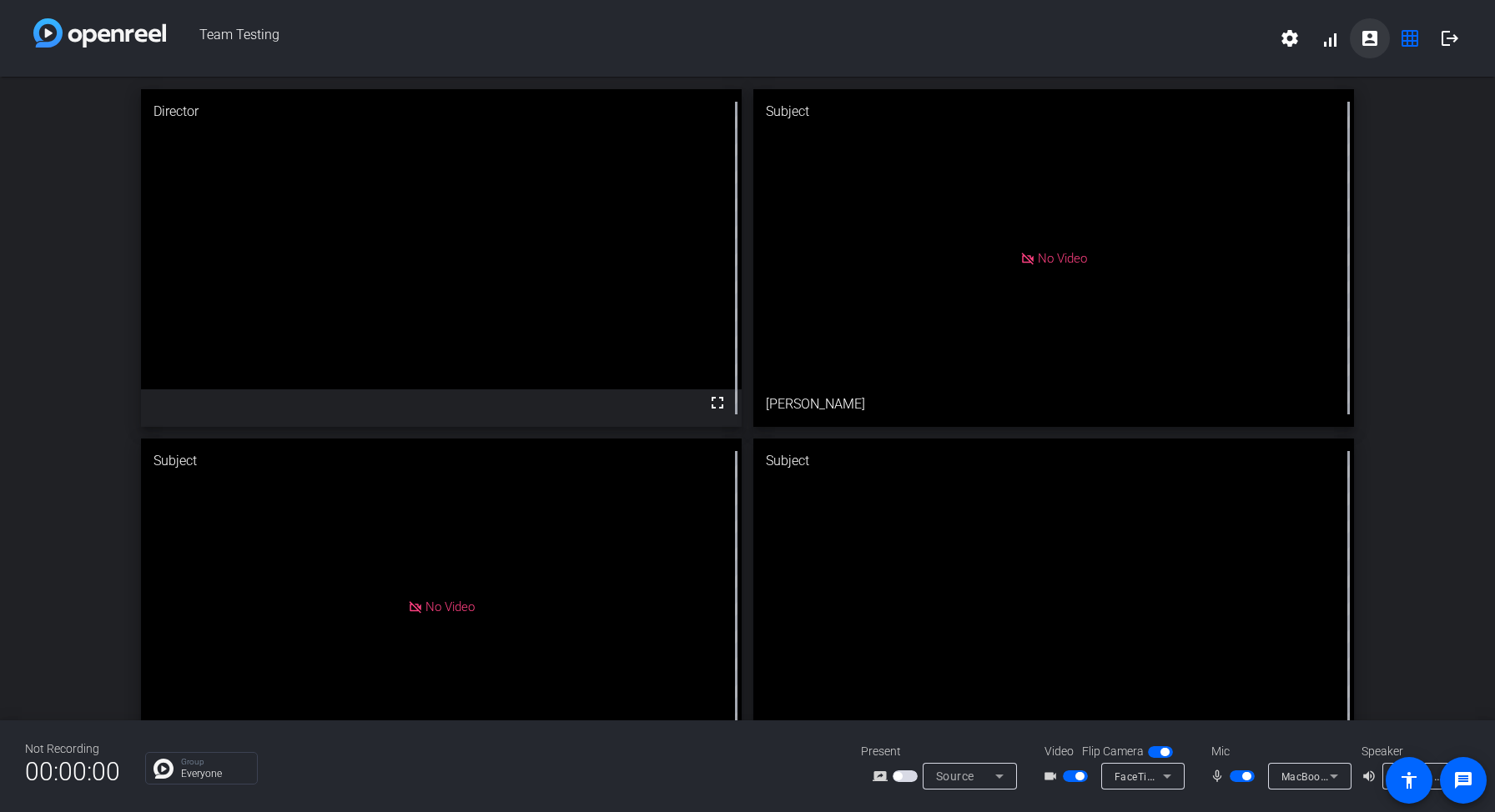
click at [1371, 40] on mat-icon "account_box" at bounding box center [1370, 37] width 20 height 20
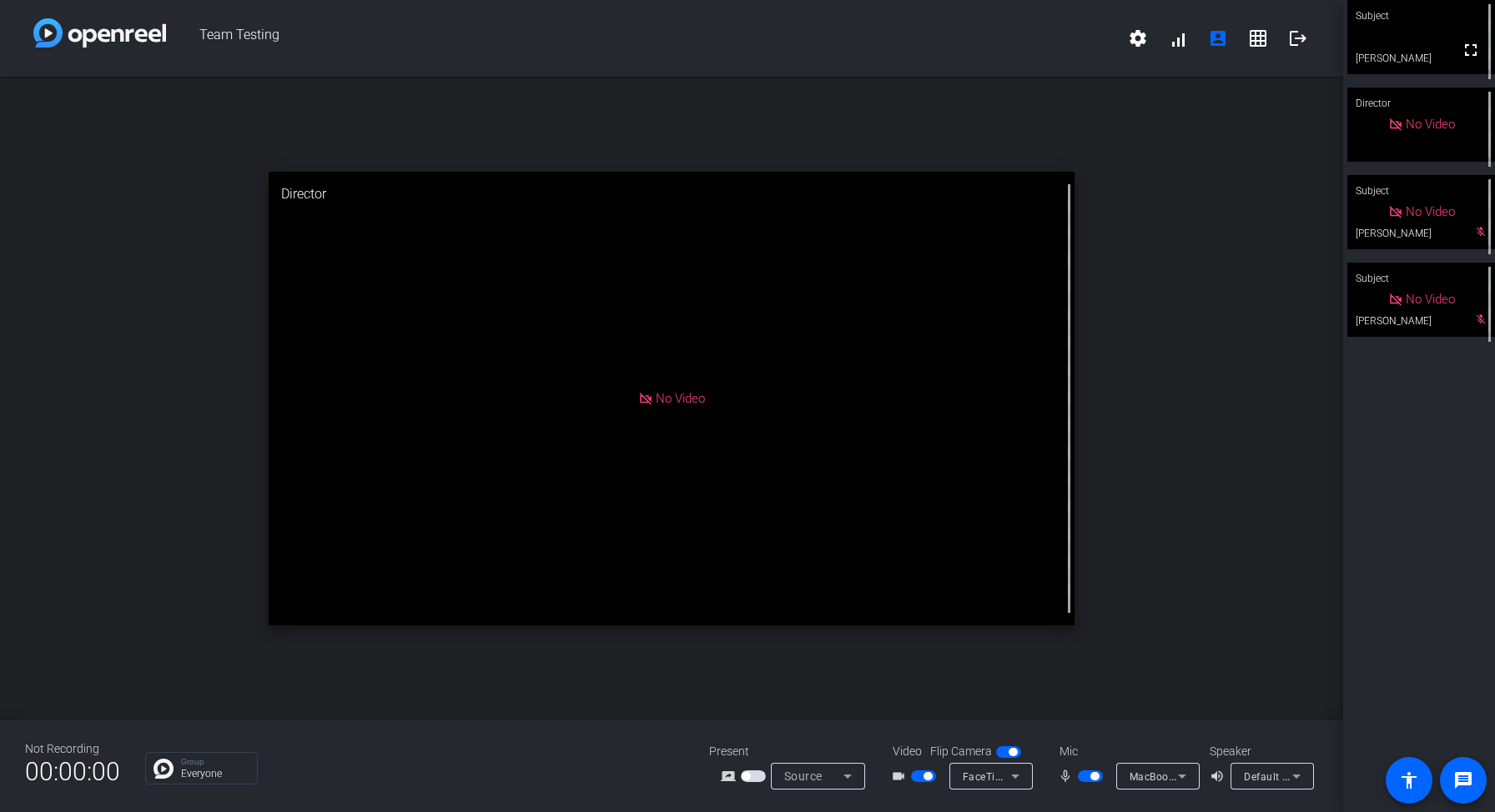
click at [1427, 50] on video at bounding box center [1421, 36] width 148 height 74
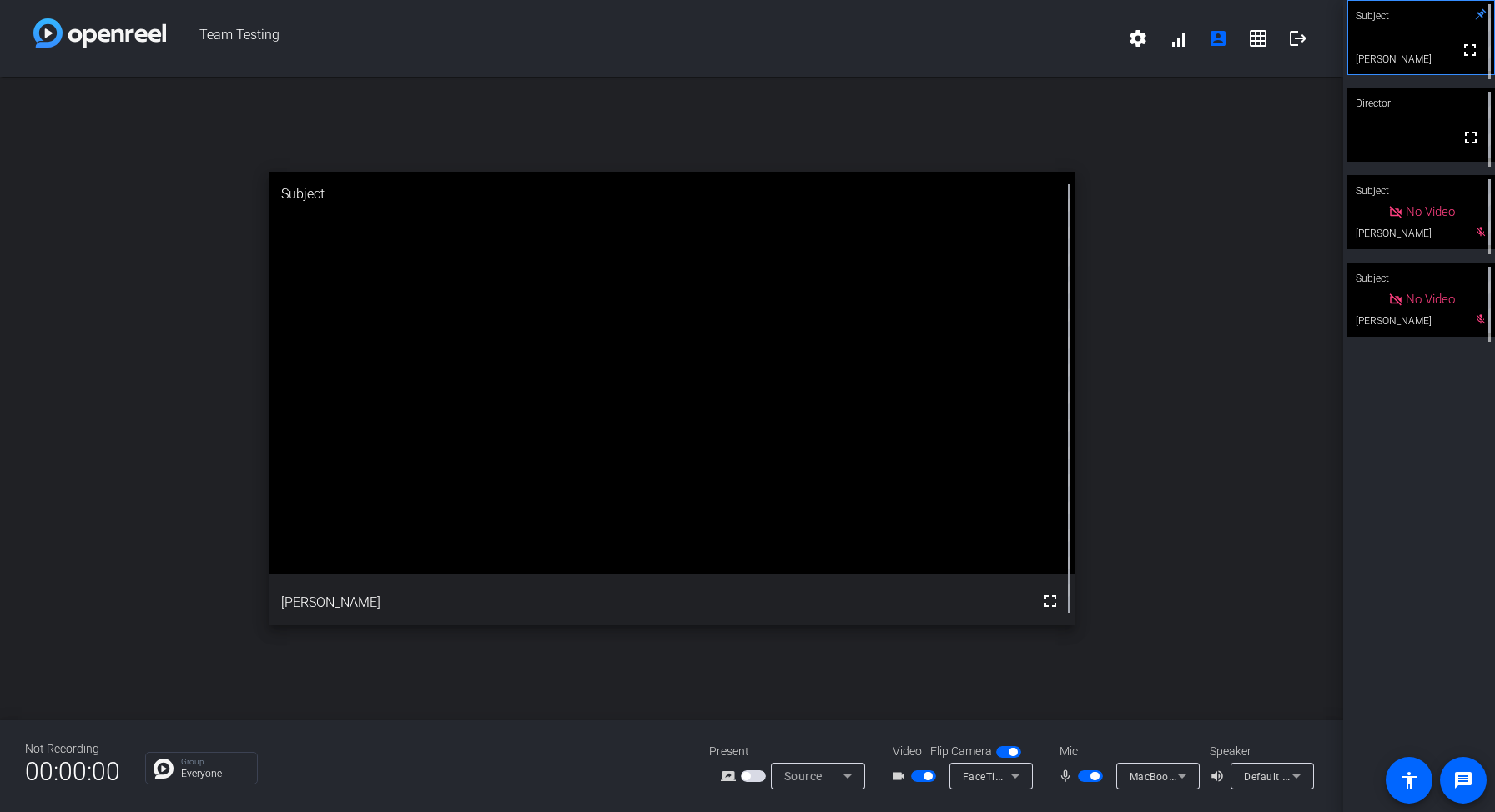
click at [1208, 418] on div "open_in_new Subject fullscreen [PERSON_NAME]" at bounding box center [671, 398] width 1344 height 644
click at [134, 378] on div "open_in_new Subject fullscreen [PERSON_NAME]" at bounding box center [671, 398] width 1344 height 644
click at [262, 283] on div "open_in_new Subject fullscreen [PERSON_NAME]" at bounding box center [671, 398] width 1344 height 644
click at [121, 341] on div "open_in_new Subject fullscreen [PERSON_NAME]" at bounding box center [671, 398] width 1344 height 644
click at [1261, 406] on div "open_in_new Subject fullscreen [PERSON_NAME]" at bounding box center [671, 398] width 1344 height 644
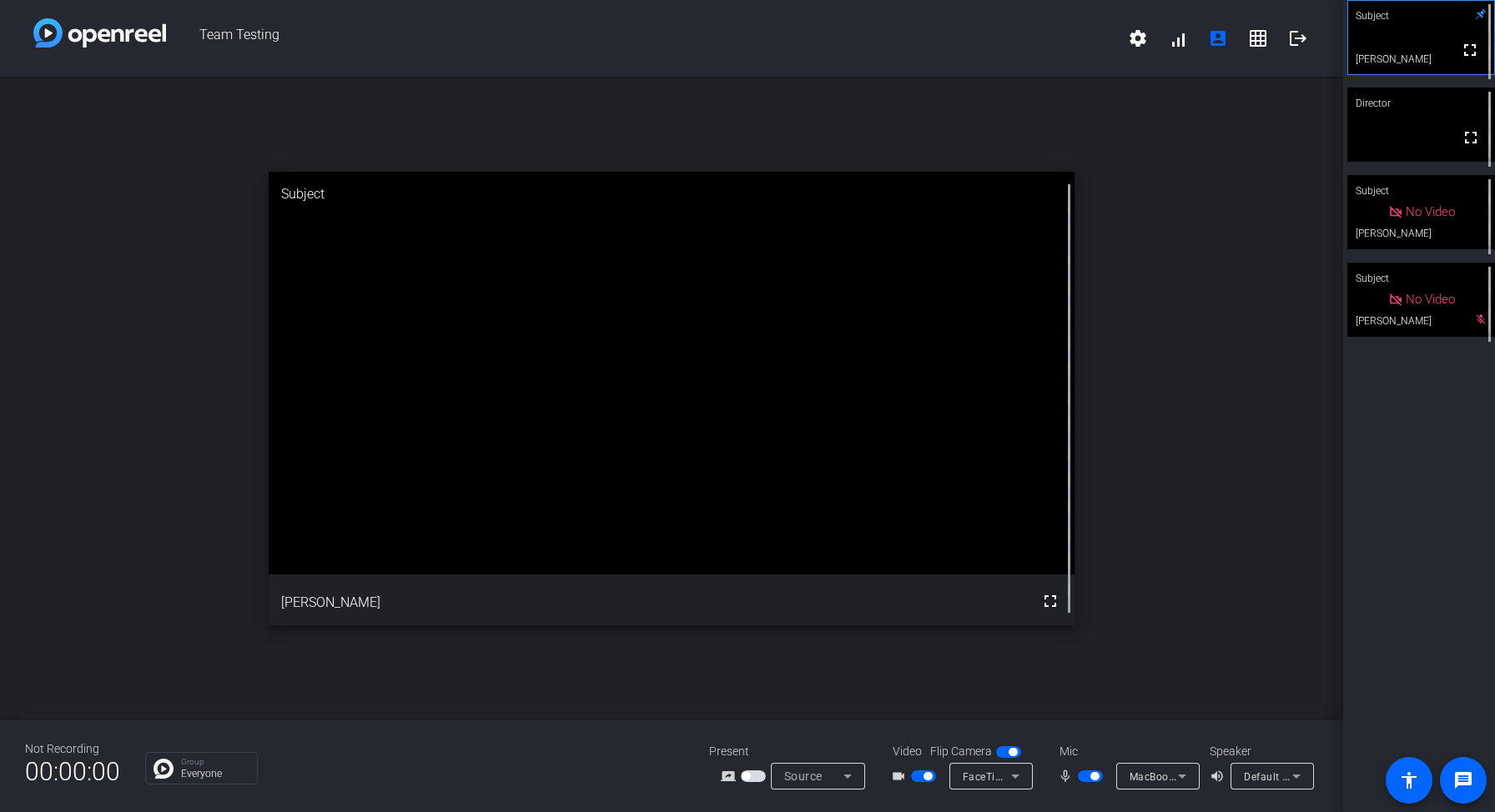
click at [1252, 545] on div "open_in_new Subject fullscreen [PERSON_NAME]" at bounding box center [671, 398] width 1344 height 644
click at [1186, 447] on div "open_in_new Subject fullscreen [PERSON_NAME]" at bounding box center [671, 398] width 1344 height 644
click at [1224, 298] on div "open_in_new Subject fullscreen [PERSON_NAME]" at bounding box center [671, 398] width 1344 height 644
click at [1274, 776] on span "Default - [PERSON_NAME] Aipods (Bluetooth)" at bounding box center [1355, 776] width 221 height 13
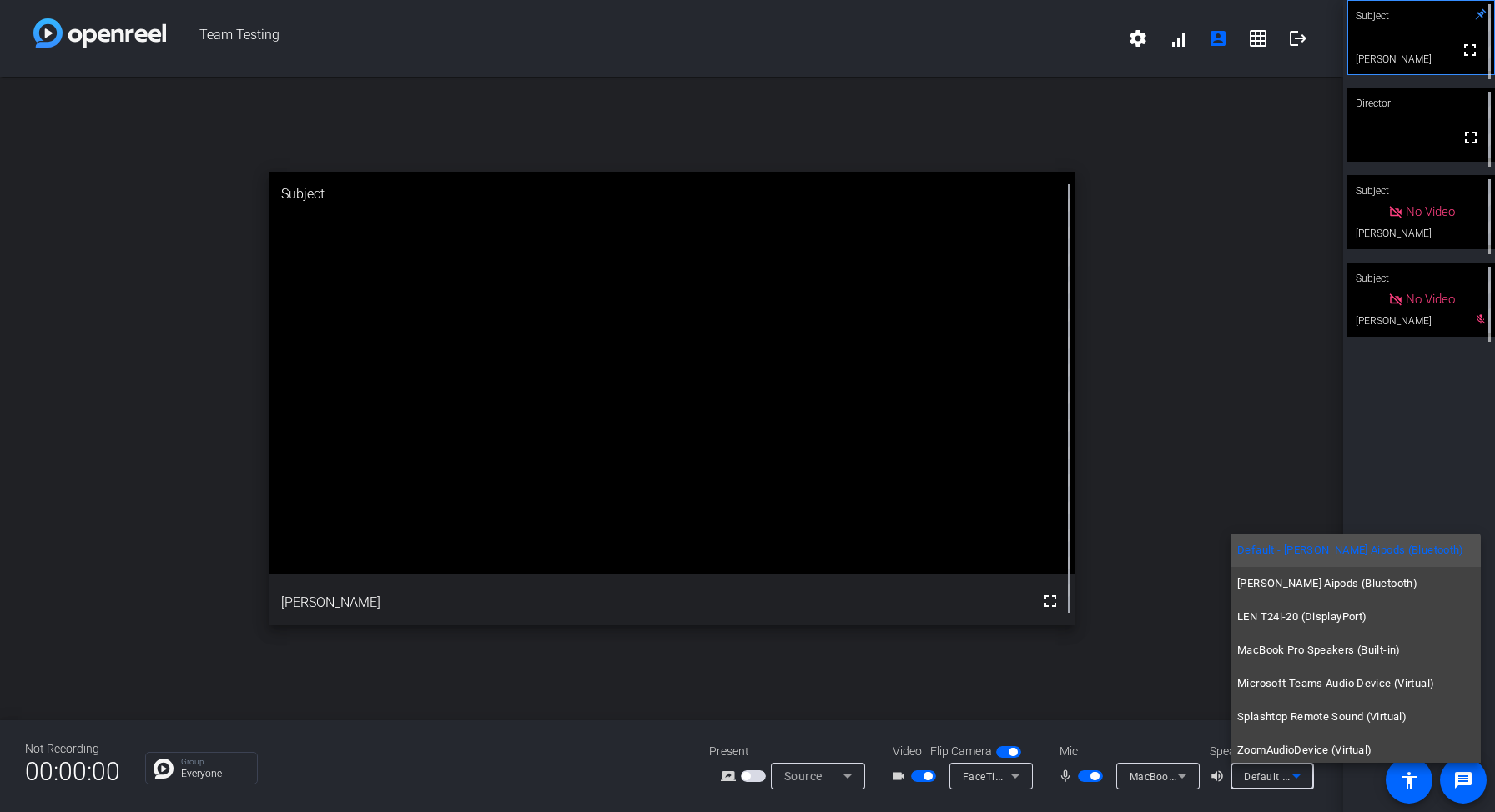
click at [1177, 454] on div at bounding box center [747, 406] width 1495 height 812
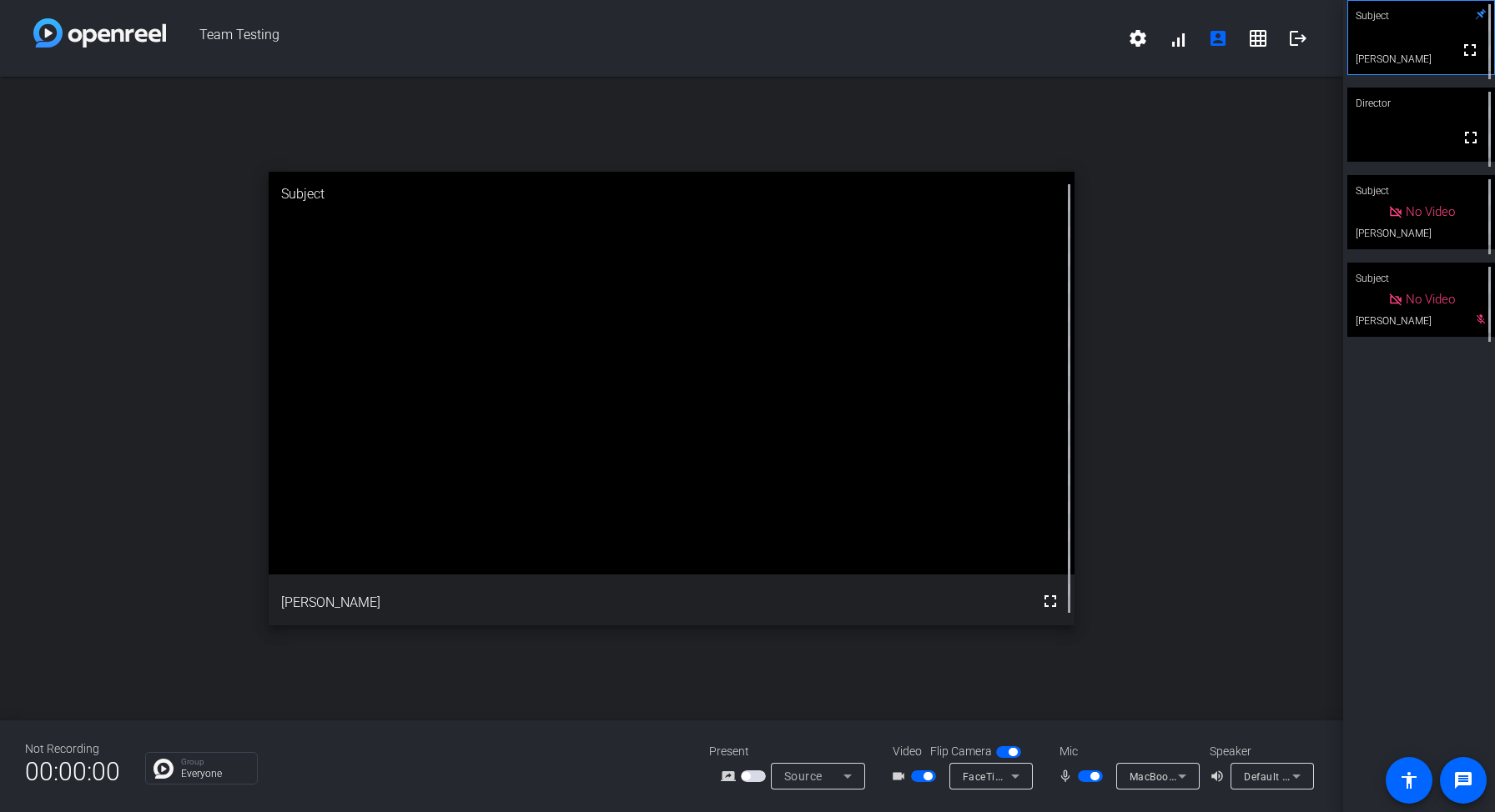
click at [1140, 271] on div "open_in_new Subject fullscreen [PERSON_NAME]" at bounding box center [671, 398] width 1344 height 644
click at [1345, 449] on div "Subject fullscreen [PERSON_NAME] Director fullscreen Subject No Video [PERSON_N…" at bounding box center [1419, 406] width 151 height 812
click at [1262, 257] on div "open_in_new Subject fullscreen [PERSON_NAME]" at bounding box center [671, 398] width 1344 height 644
click at [754, 774] on span "button" at bounding box center [754, 776] width 25 height 11
click at [1181, 567] on div "open_in_new Subject fullscreen [PERSON_NAME]" at bounding box center [671, 398] width 1344 height 644
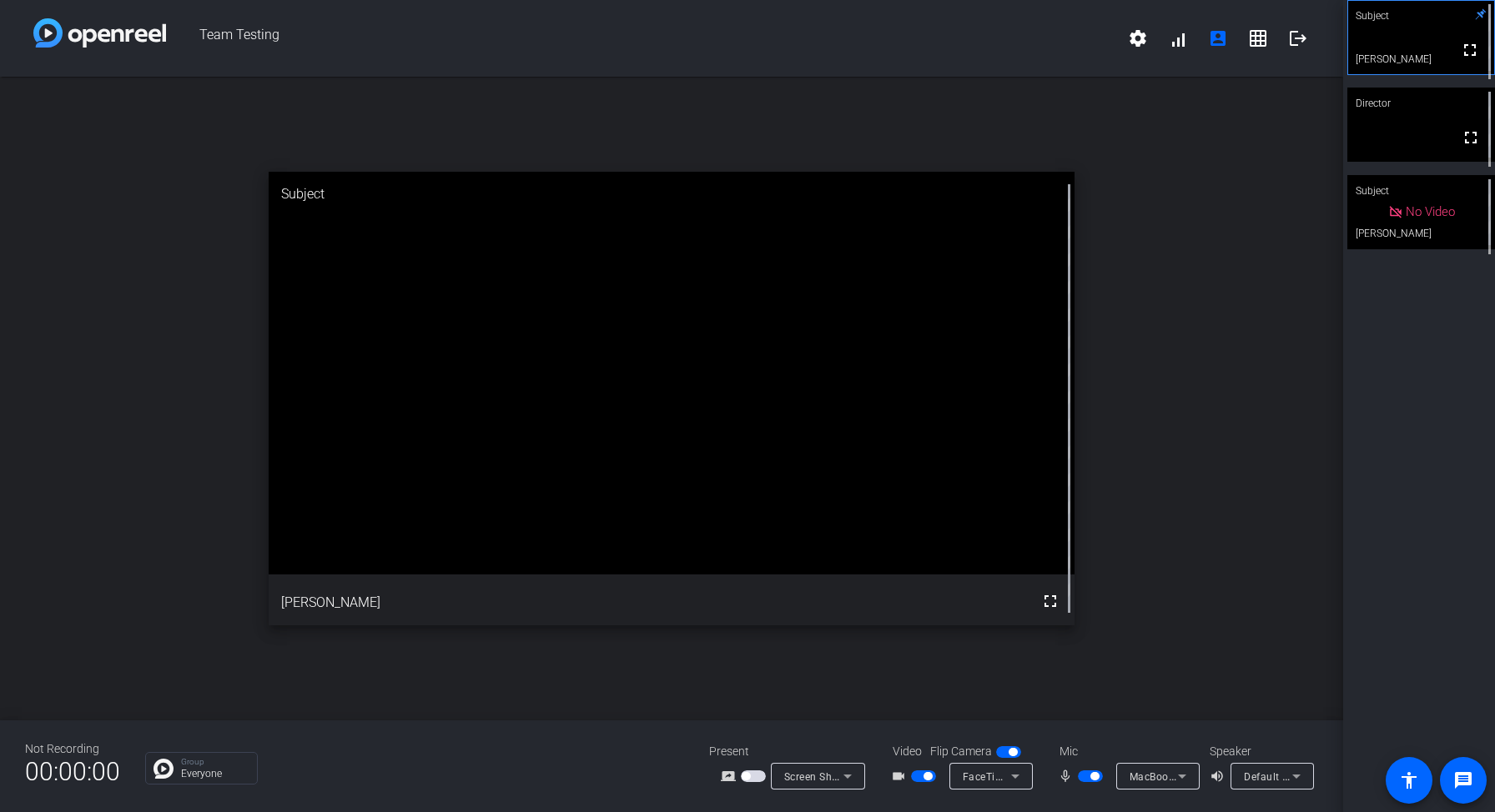
click at [1289, 591] on div "open_in_new Subject fullscreen [PERSON_NAME]" at bounding box center [671, 398] width 1344 height 644
click at [1145, 356] on div "open_in_new Subject fullscreen [PERSON_NAME]" at bounding box center [671, 398] width 1344 height 644
click at [1184, 371] on div "open_in_new Subject fullscreen [PERSON_NAME]" at bounding box center [671, 398] width 1344 height 644
click at [1233, 337] on div "open_in_new Subject fullscreen [PERSON_NAME]" at bounding box center [671, 398] width 1344 height 644
click at [1172, 521] on div "open_in_new Subject fullscreen [PERSON_NAME]" at bounding box center [671, 398] width 1344 height 644
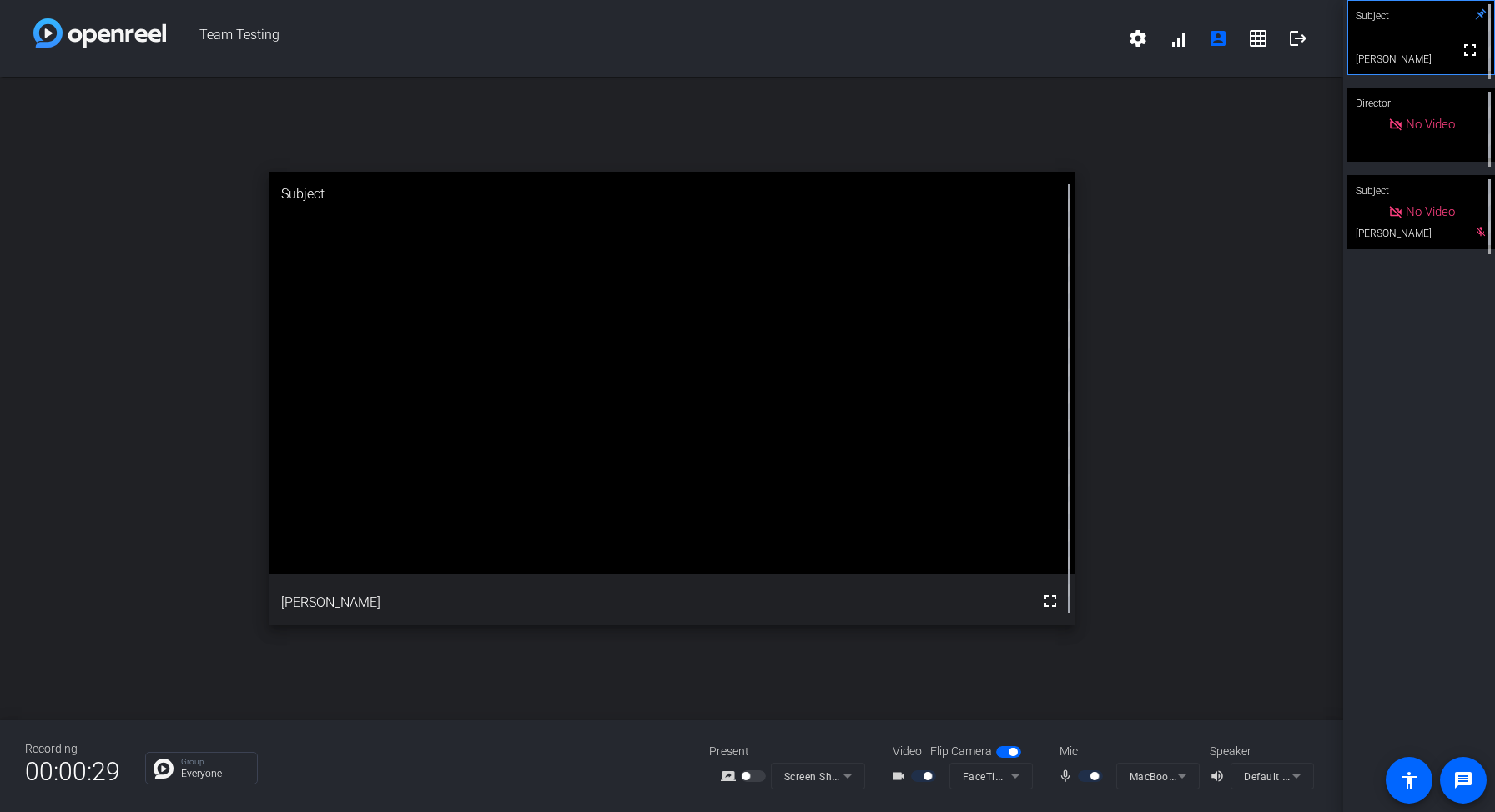
click at [1394, 306] on div "Subject fullscreen [PERSON_NAME] Director No Video Subject No Video Jen mic_off…" at bounding box center [1419, 406] width 151 height 812
drag, startPoint x: 108, startPoint y: 765, endPoint x: 118, endPoint y: 765, distance: 10.0
click at [118, 765] on span "00:00:34" at bounding box center [73, 772] width 95 height 41
click at [86, 404] on div "open_in_new Subject fullscreen [PERSON_NAME]" at bounding box center [671, 398] width 1344 height 644
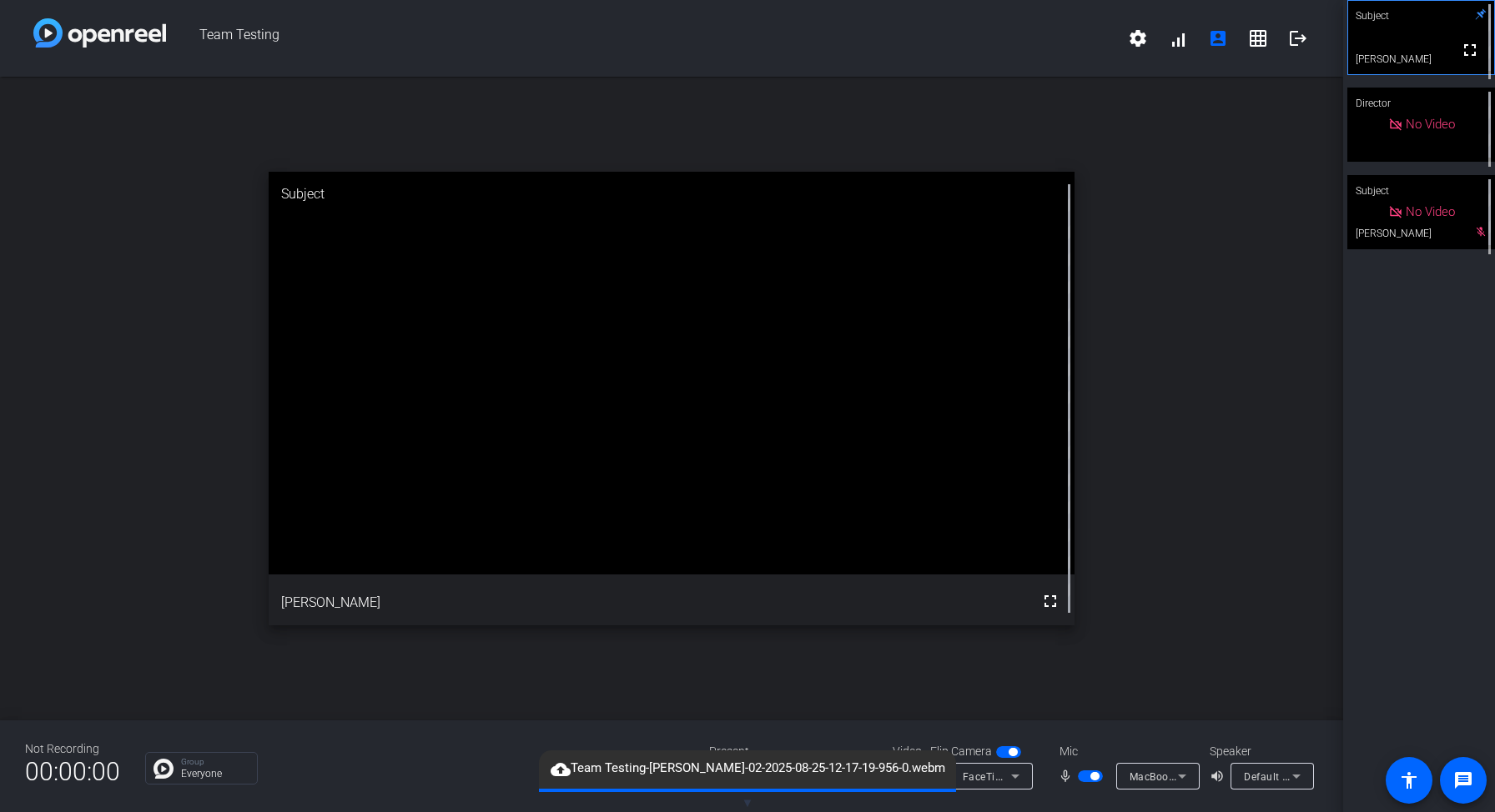
click at [1247, 512] on div "open_in_new Subject fullscreen [PERSON_NAME]" at bounding box center [671, 398] width 1344 height 644
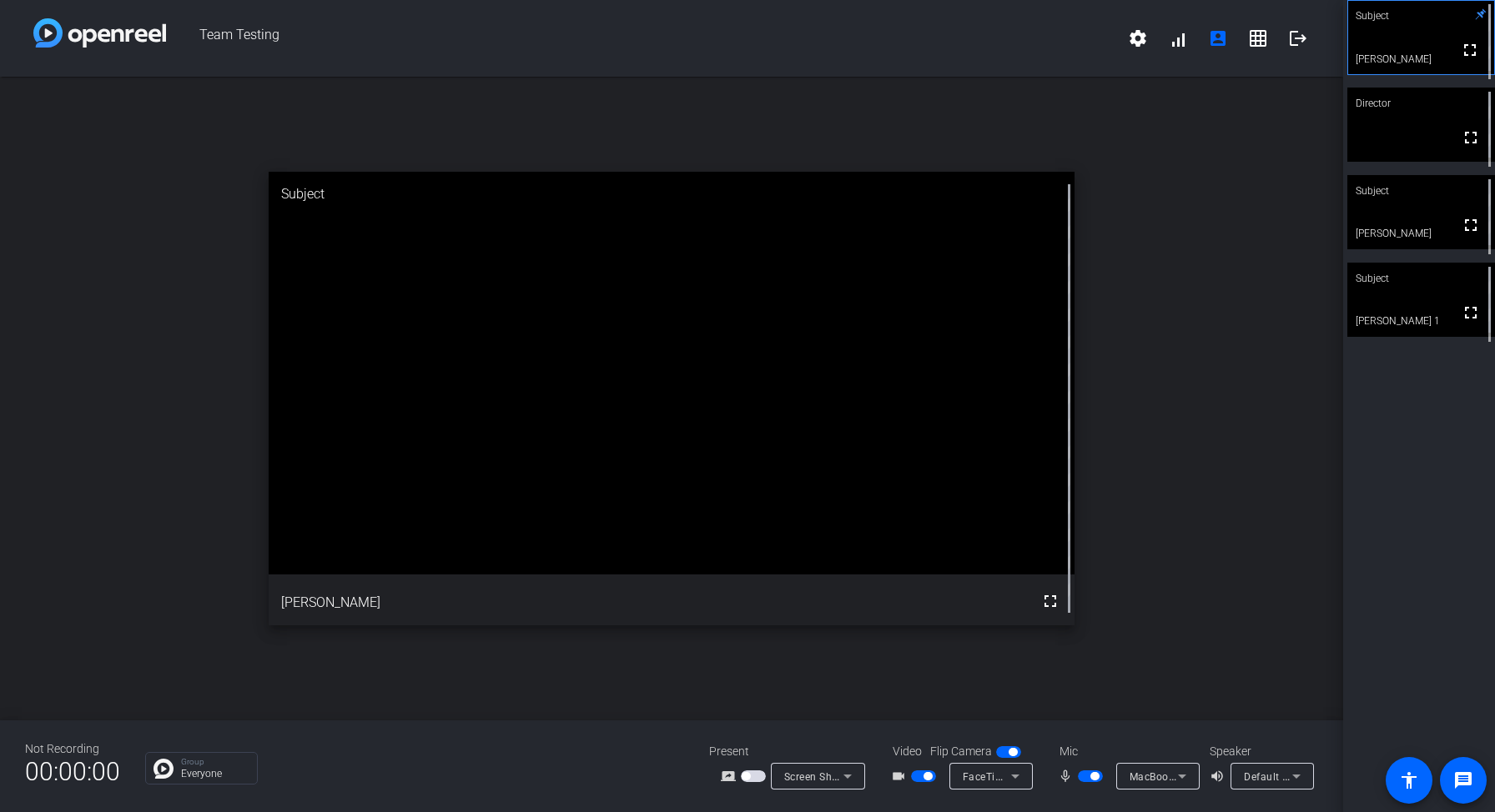
click at [1268, 128] on div "open_in_new Subject fullscreen [PERSON_NAME]" at bounding box center [671, 398] width 1344 height 644
click at [1267, 39] on mat-icon "grid_on" at bounding box center [1258, 37] width 20 height 20
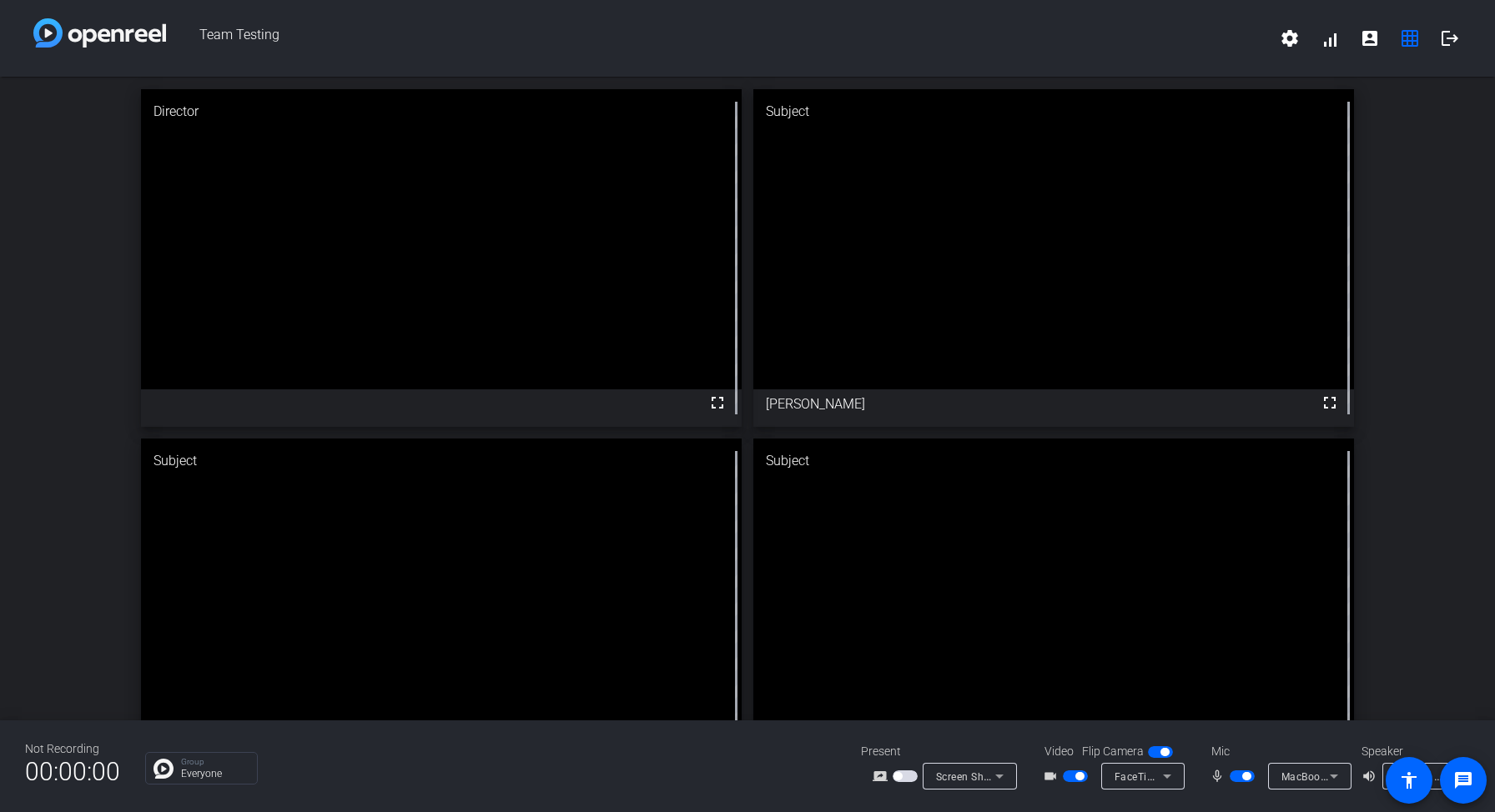
click at [1434, 337] on div "Director fullscreen Subject fullscreen [PERSON_NAME] Subject fullscreen [PERSON…" at bounding box center [747, 433] width 1495 height 712
click at [1455, 235] on div "Director fullscreen Subject fullscreen [PERSON_NAME] Subject fullscreen [PERSON…" at bounding box center [747, 433] width 1495 height 712
click at [1432, 522] on div "Director fullscreen Subject fullscreen [PERSON_NAME] Subject fullscreen [PERSON…" at bounding box center [747, 433] width 1495 height 712
click at [1285, 55] on span at bounding box center [1289, 38] width 40 height 40
click at [1403, 202] on div at bounding box center [747, 406] width 1495 height 812
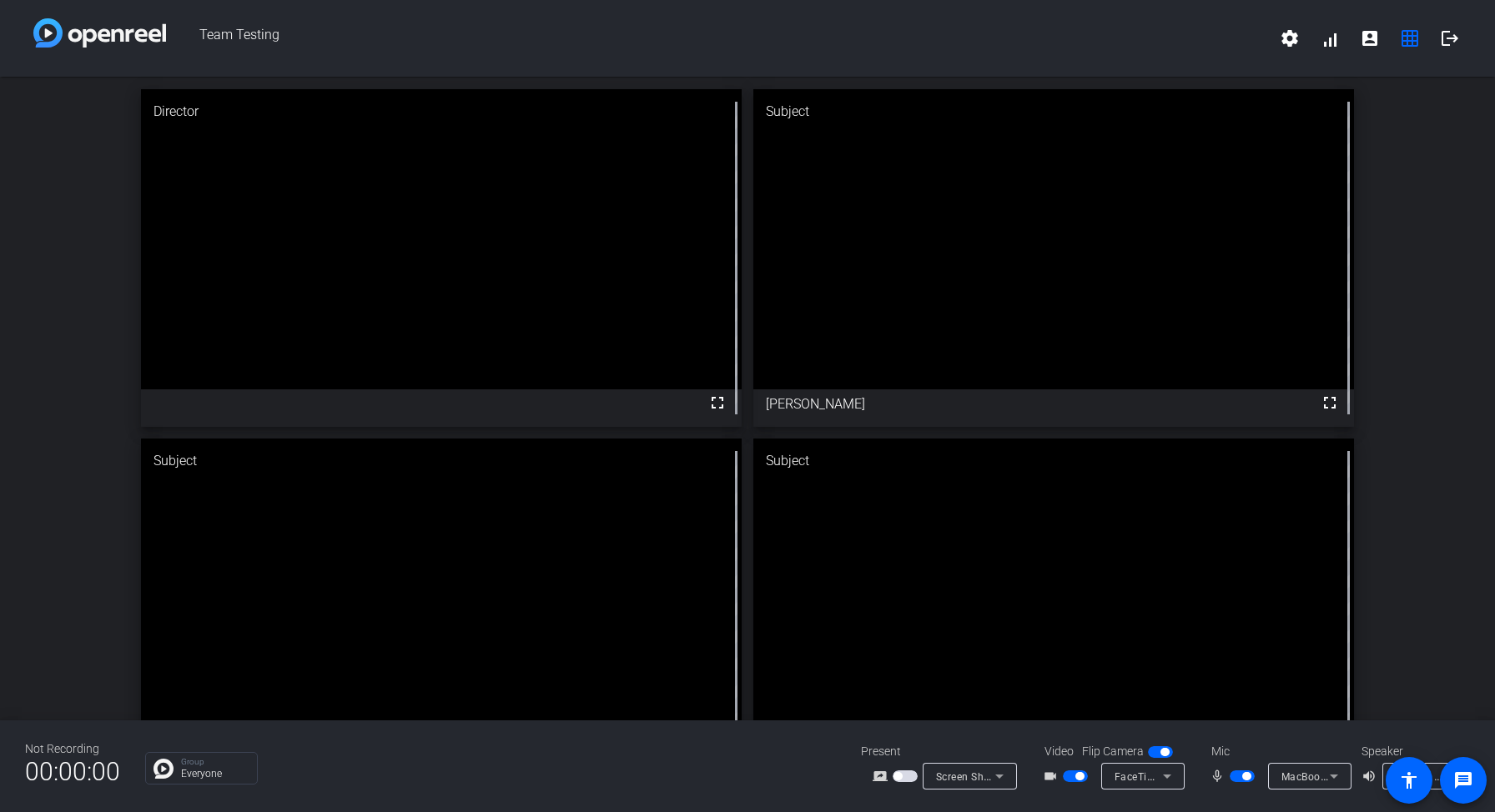
click at [1390, 421] on div "Director fullscreen Subject fullscreen [PERSON_NAME] Subject fullscreen [PERSON…" at bounding box center [747, 433] width 1495 height 712
click at [1245, 774] on span "button" at bounding box center [1246, 776] width 8 height 8
click at [1459, 458] on div "Director fullscreen Subject fullscreen [PERSON_NAME] Subject fullscreen [PERSON…" at bounding box center [747, 433] width 1495 height 712
click at [1239, 777] on span "button" at bounding box center [1243, 776] width 25 height 11
click at [1382, 563] on div "Director fullscreen Subject fullscreen [PERSON_NAME] Subject fullscreen [PERSON…" at bounding box center [747, 433] width 1495 height 712
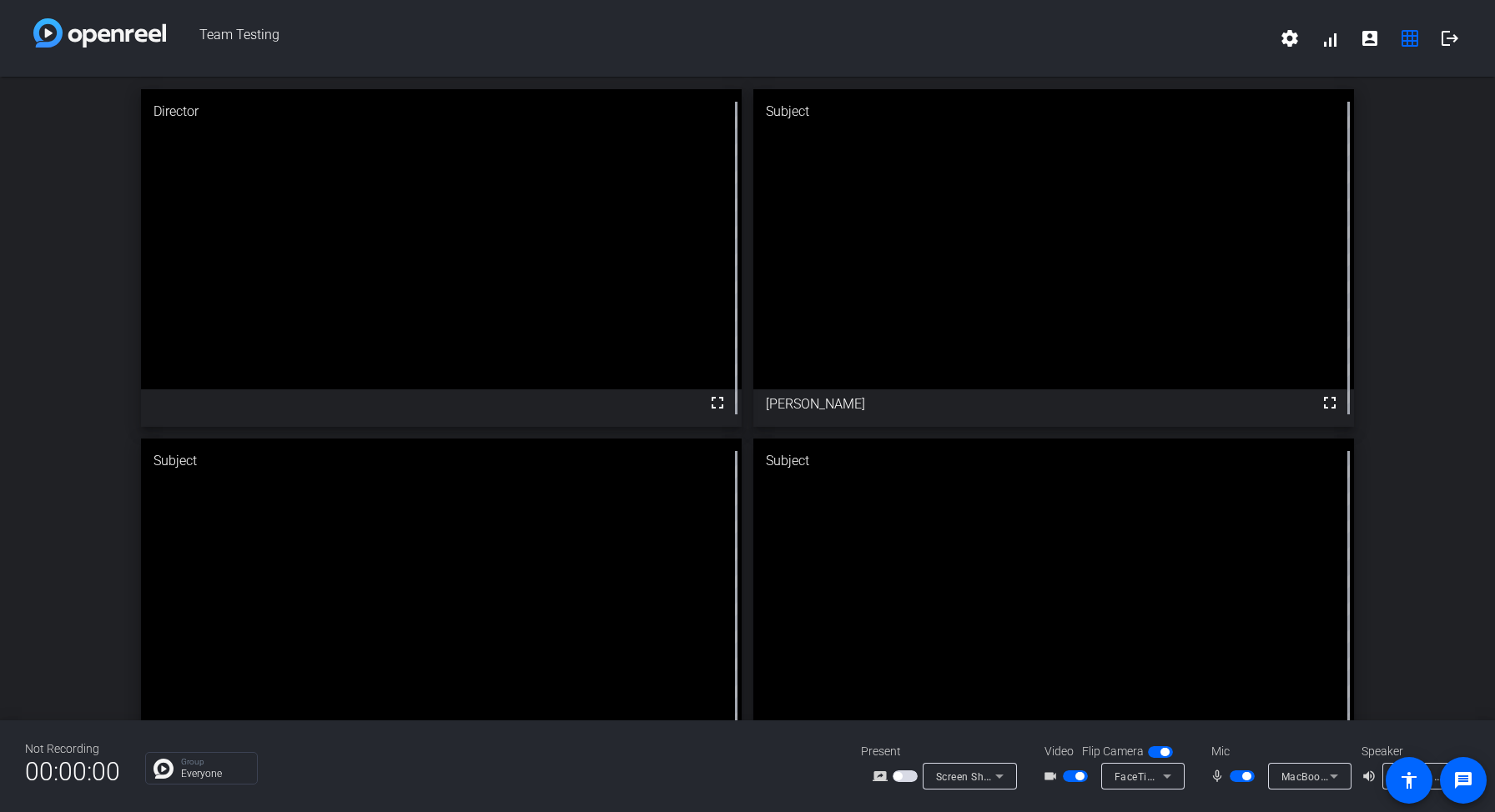
click at [1286, 145] on video at bounding box center [1054, 239] width 601 height 300
click at [1266, 387] on video at bounding box center [1054, 239] width 601 height 300
click at [1417, 250] on div "Director fullscreen Subject fullscreen [PERSON_NAME] Subject fullscreen [PERSON…" at bounding box center [747, 433] width 1495 height 712
click at [801, 56] on span "Team Testing" at bounding box center [718, 38] width 1104 height 40
click at [1472, 244] on div "Director fullscreen Subject fullscreen [PERSON_NAME] Subject fullscreen [PERSON…" at bounding box center [747, 433] width 1495 height 712
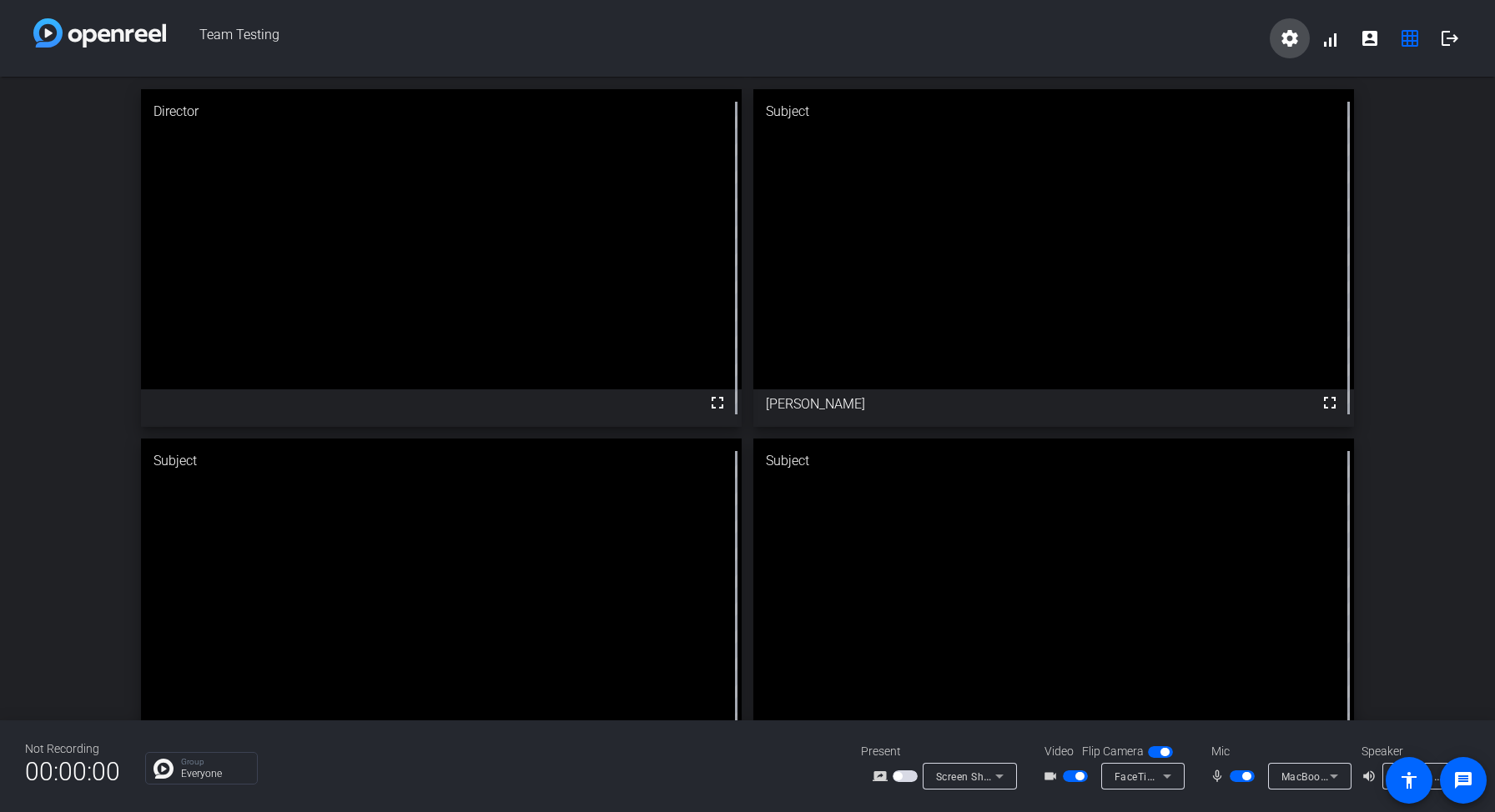
click at [1292, 29] on mat-icon "settings" at bounding box center [1289, 37] width 20 height 20
click at [1451, 159] on div at bounding box center [747, 406] width 1495 height 812
click at [1433, 219] on div "Director fullscreen Subject fullscreen [PERSON_NAME] Subject fullscreen [PERSON…" at bounding box center [747, 433] width 1495 height 712
click at [88, 240] on div "Director fullscreen Subject fullscreen [PERSON_NAME] Subject fullscreen [PERSON…" at bounding box center [747, 433] width 1495 height 712
click at [1390, 243] on div "Director fullscreen Subject fullscreen [PERSON_NAME] Subject fullscreen [PERSON…" at bounding box center [747, 433] width 1495 height 712
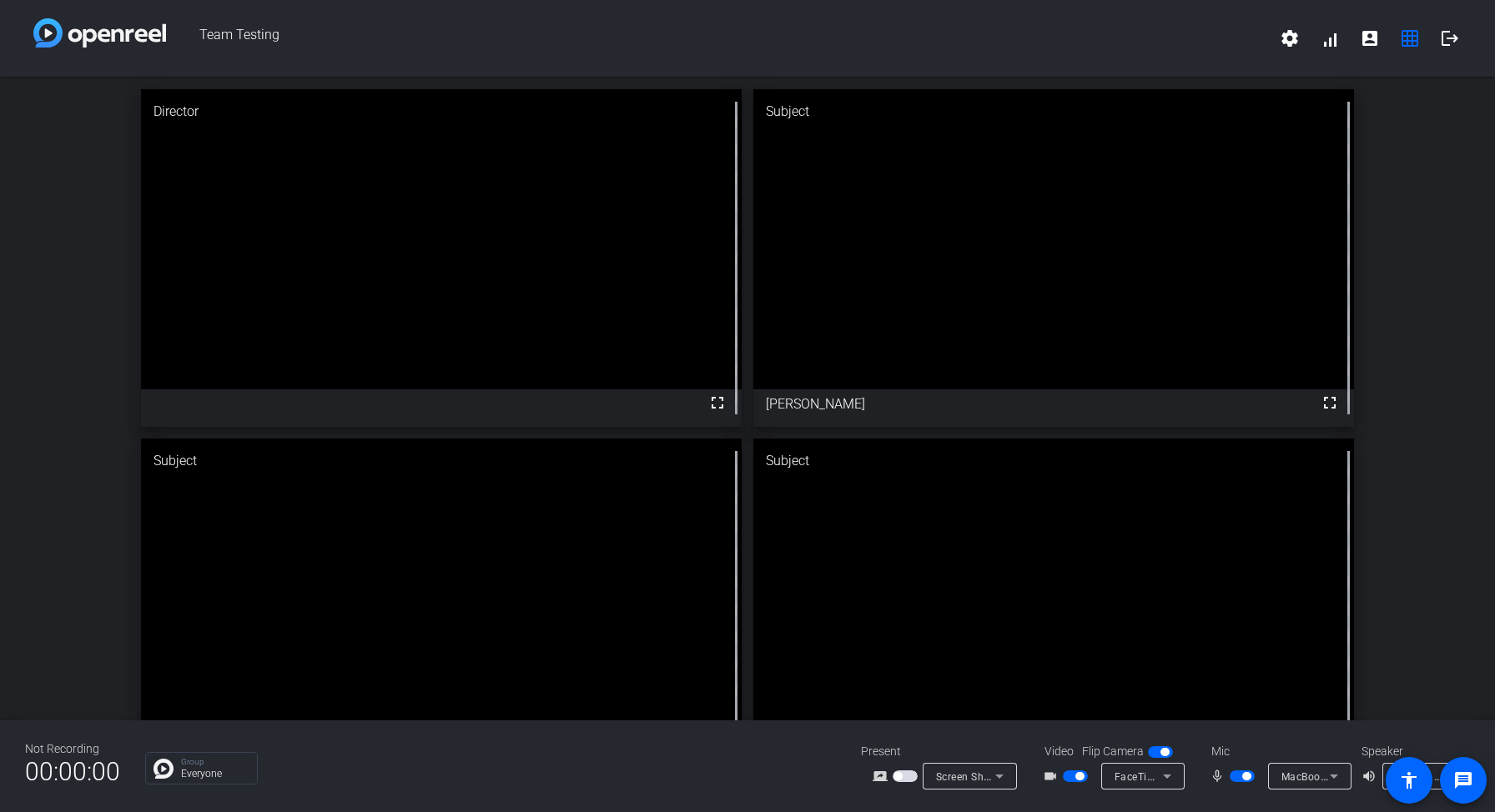
click at [1441, 231] on div "Director fullscreen Subject fullscreen [PERSON_NAME] Subject fullscreen [PERSON…" at bounding box center [747, 433] width 1495 height 712
click at [1445, 273] on div "Director fullscreen Subject fullscreen [PERSON_NAME] Subject fullscreen [PERSON…" at bounding box center [747, 433] width 1495 height 712
click at [1435, 205] on div "Director fullscreen Subject fullscreen [PERSON_NAME] Subject fullscreen [PERSON…" at bounding box center [747, 433] width 1495 height 712
click at [1412, 405] on div "Director fullscreen Subject fullscreen [PERSON_NAME] Subject fullscreen [PERSON…" at bounding box center [747, 433] width 1495 height 712
click at [1470, 469] on div "Director fullscreen Subject fullscreen [PERSON_NAME] Subject fullscreen [PERSON…" at bounding box center [747, 433] width 1495 height 712
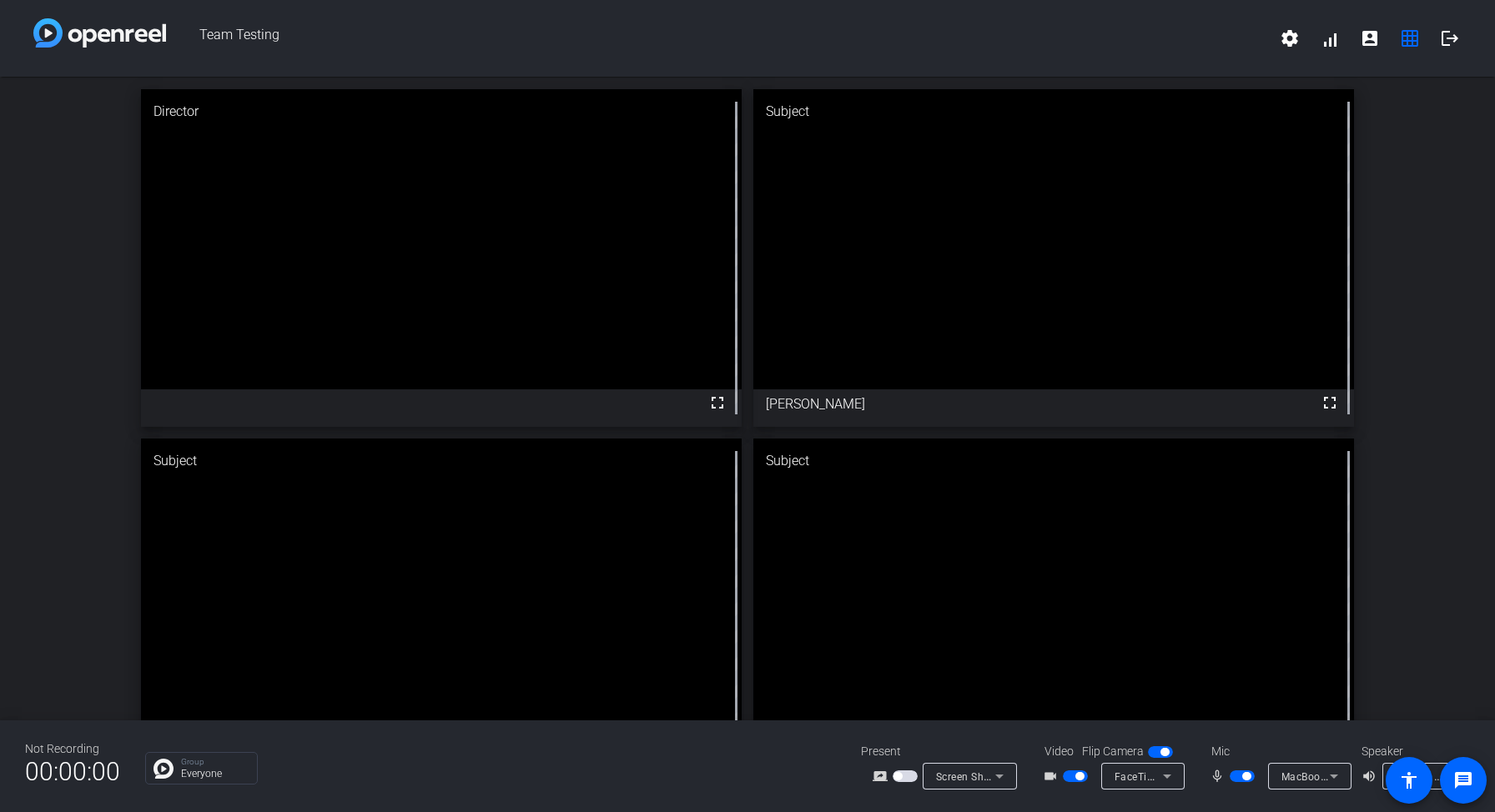
click at [1422, 407] on div "Director fullscreen Subject fullscreen [PERSON_NAME] Subject fullscreen [PERSON…" at bounding box center [747, 433] width 1495 height 712
click at [1468, 285] on div "Director fullscreen Subject fullscreen [PERSON_NAME] Subject fullscreen [PERSON…" at bounding box center [747, 433] width 1495 height 712
click at [1385, 216] on div "Director fullscreen Subject fullscreen [PERSON_NAME] Subject fullscreen [PERSON…" at bounding box center [747, 433] width 1495 height 712
click at [1399, 392] on div "Director fullscreen Subject fullscreen [PERSON_NAME] Subject fullscreen [PERSON…" at bounding box center [747, 433] width 1495 height 712
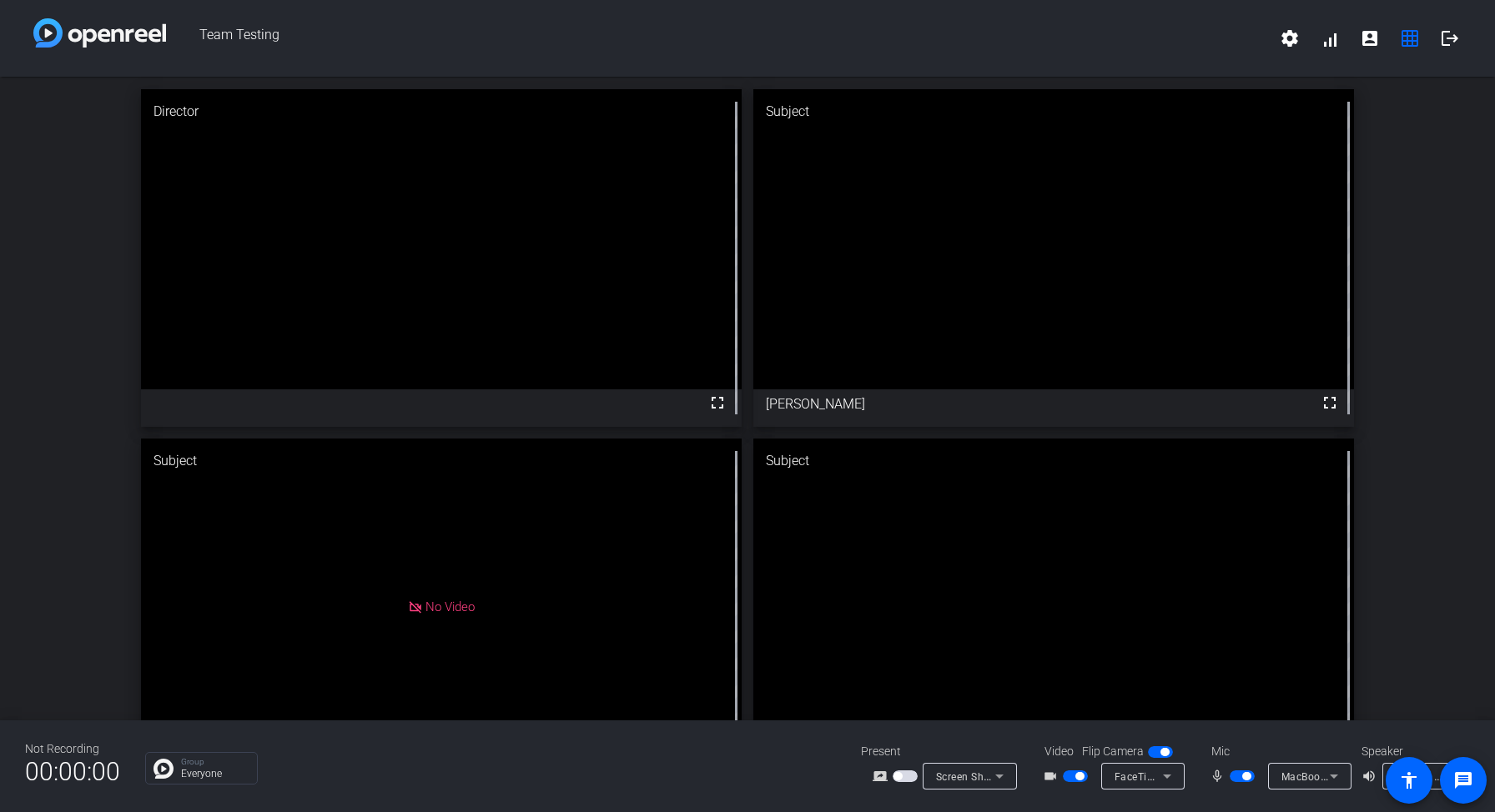
click at [1384, 300] on div "Director fullscreen Subject fullscreen [PERSON_NAME] Subject No Video [PERSON_N…" at bounding box center [747, 433] width 1495 height 712
click at [1413, 378] on div "Director fullscreen Subject fullscreen [PERSON_NAME] Subject No Video [PERSON_N…" at bounding box center [747, 433] width 1495 height 712
click at [1399, 325] on div "Director fullscreen Subject fullscreen [PERSON_NAME] Subject No Video [PERSON_N…" at bounding box center [747, 433] width 1495 height 712
click at [1458, 251] on div "Director fullscreen Subject fullscreen [PERSON_NAME] Subject No Video [PERSON_N…" at bounding box center [747, 433] width 1495 height 712
click at [1487, 202] on div "Director fullscreen Subject fullscreen [PERSON_NAME] Subject No Video [PERSON_N…" at bounding box center [747, 433] width 1495 height 712
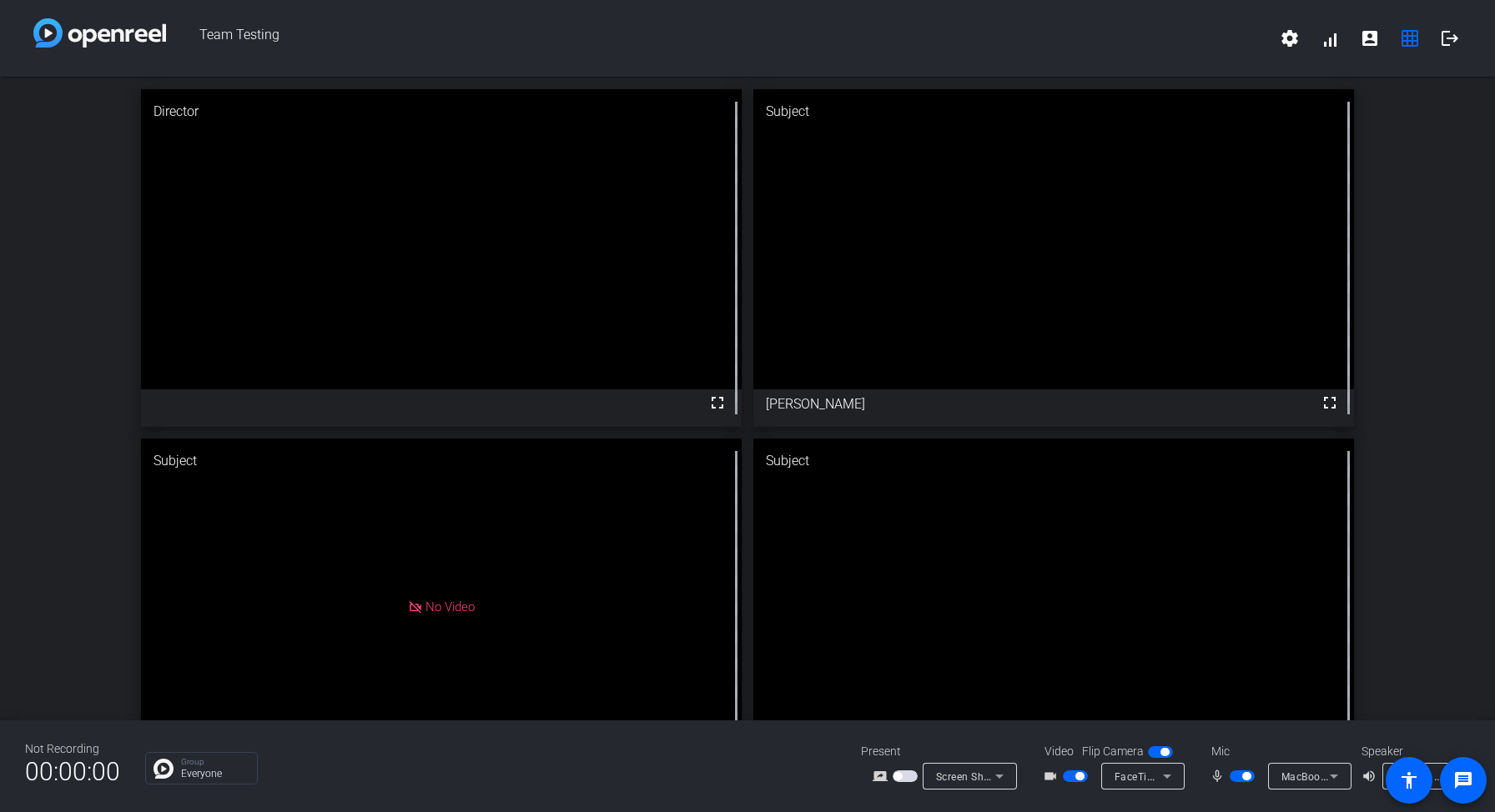
click at [1441, 304] on div "Director fullscreen Subject fullscreen [PERSON_NAME] Subject No Video [PERSON_N…" at bounding box center [747, 433] width 1495 height 712
click at [1397, 328] on div "Director fullscreen Subject fullscreen [PERSON_NAME] Subject No Video [PERSON_N…" at bounding box center [747, 433] width 1495 height 712
click at [48, 274] on div "Director fullscreen Subject fullscreen [PERSON_NAME] Subject No Video [PERSON_N…" at bounding box center [747, 433] width 1495 height 712
click at [1370, 497] on div "Director fullscreen Subject fullscreen [PERSON_NAME] Subject No Video [PERSON_N…" at bounding box center [747, 433] width 1495 height 712
click at [1399, 172] on div "Director fullscreen Subject fullscreen [PERSON_NAME] Subject No Video [PERSON_N…" at bounding box center [747, 433] width 1495 height 712
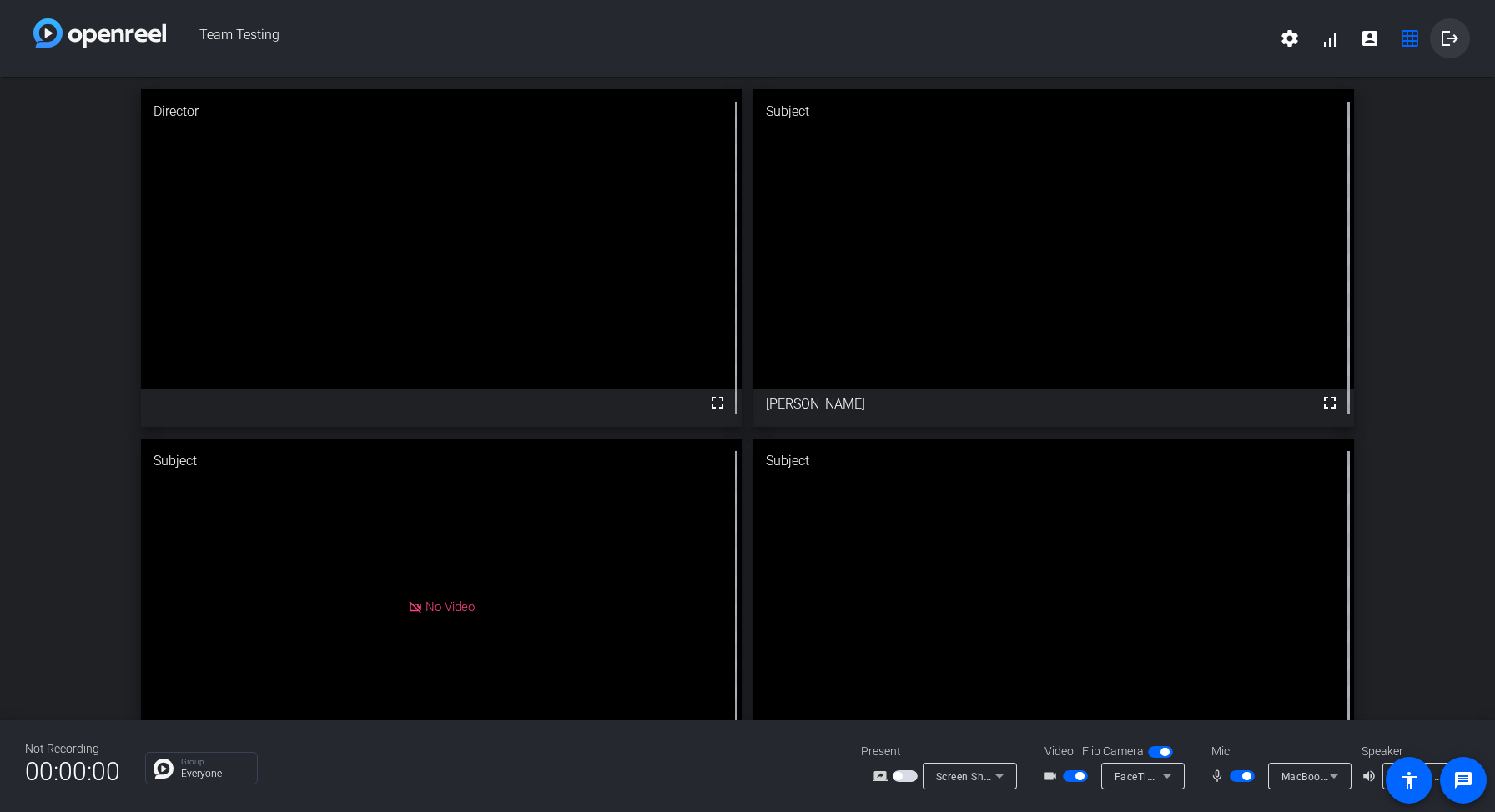
click at [1450, 40] on mat-icon "logout" at bounding box center [1450, 37] width 20 height 20
